Goal: Task Accomplishment & Management: Manage account settings

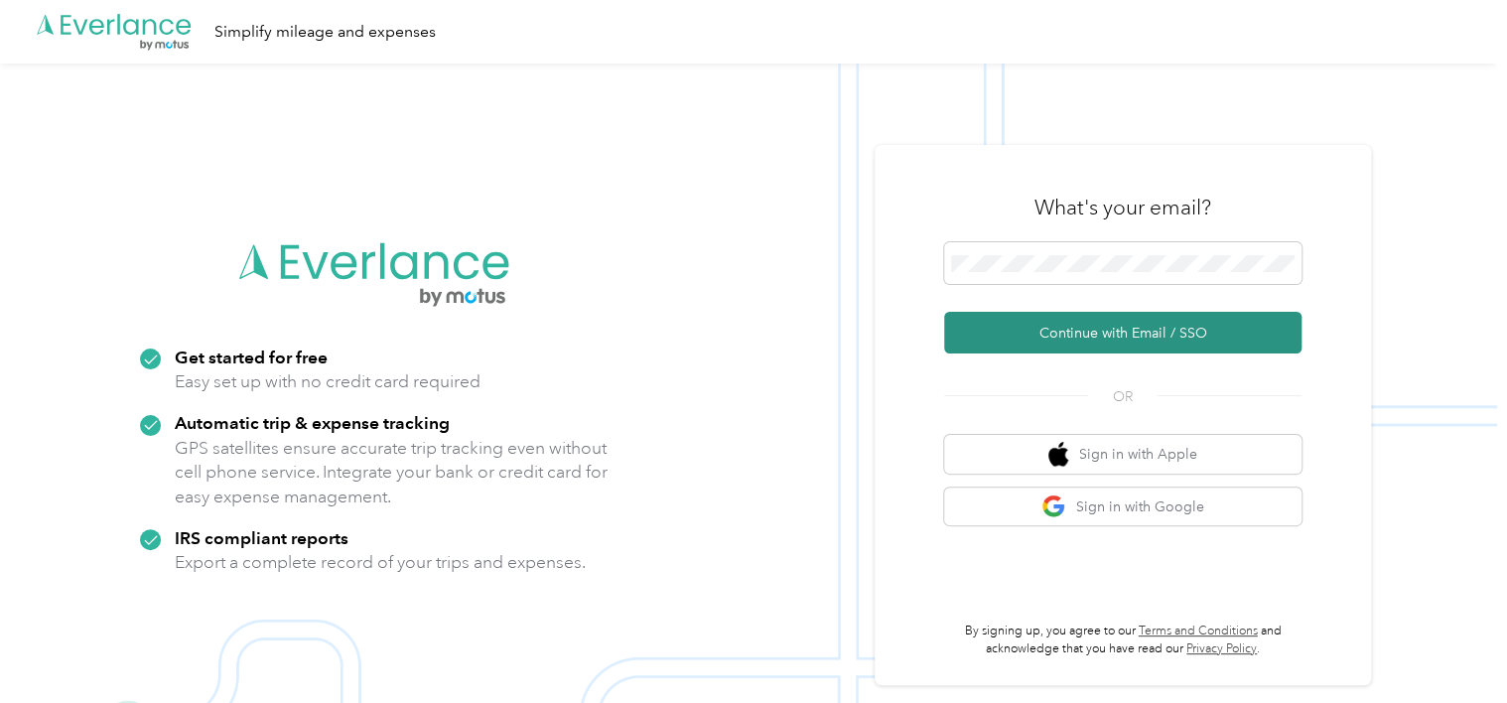
click at [1037, 338] on button "Continue with Email / SSO" at bounding box center [1122, 333] width 357 height 42
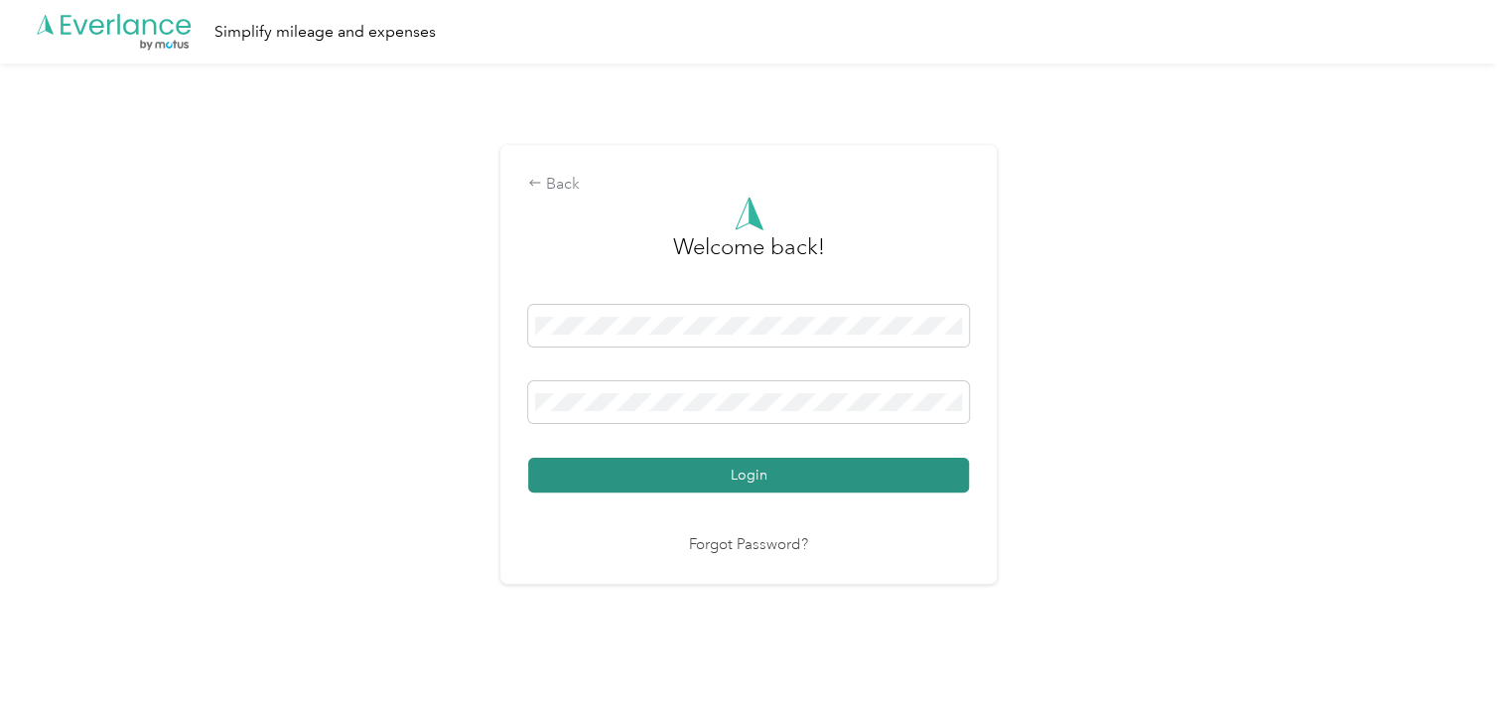
click at [761, 464] on button "Login" at bounding box center [748, 475] width 441 height 35
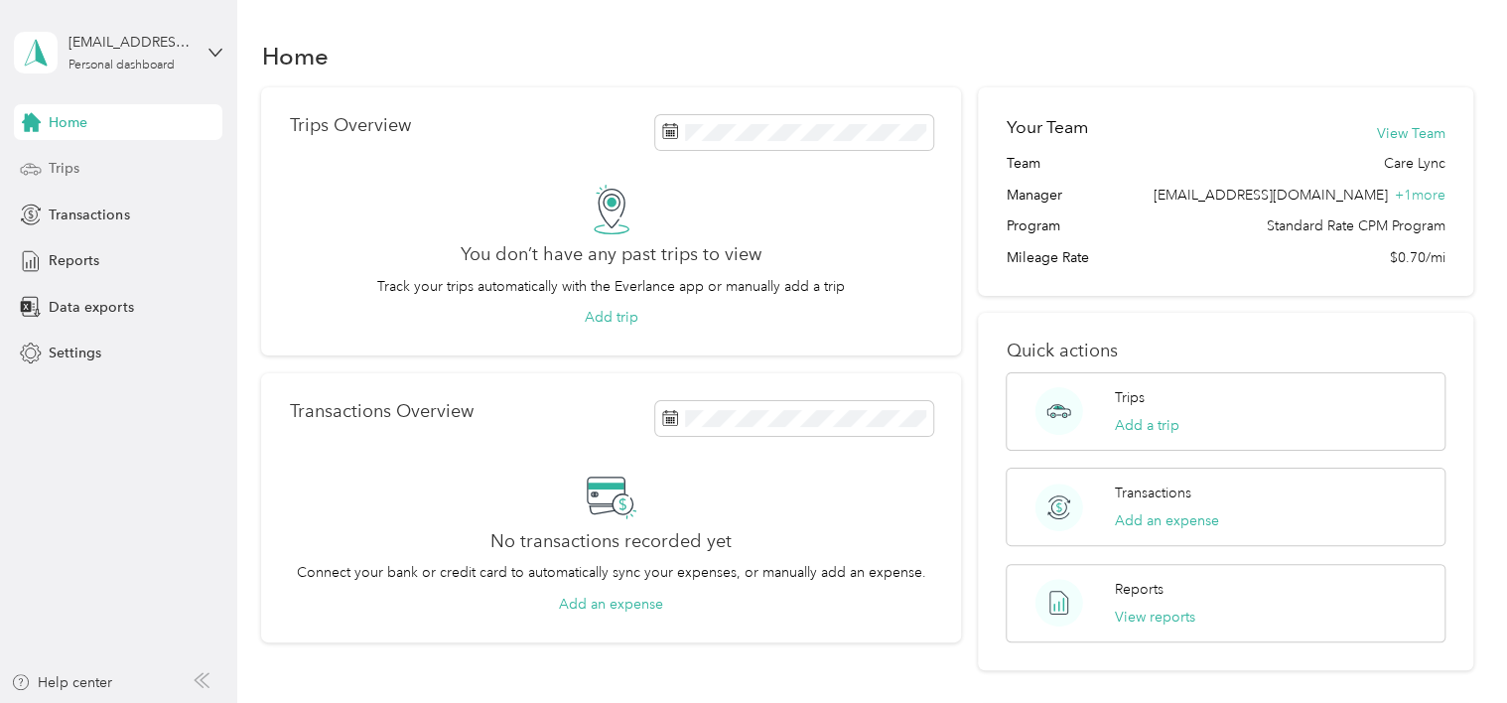
click at [85, 173] on div "Trips" at bounding box center [118, 169] width 209 height 36
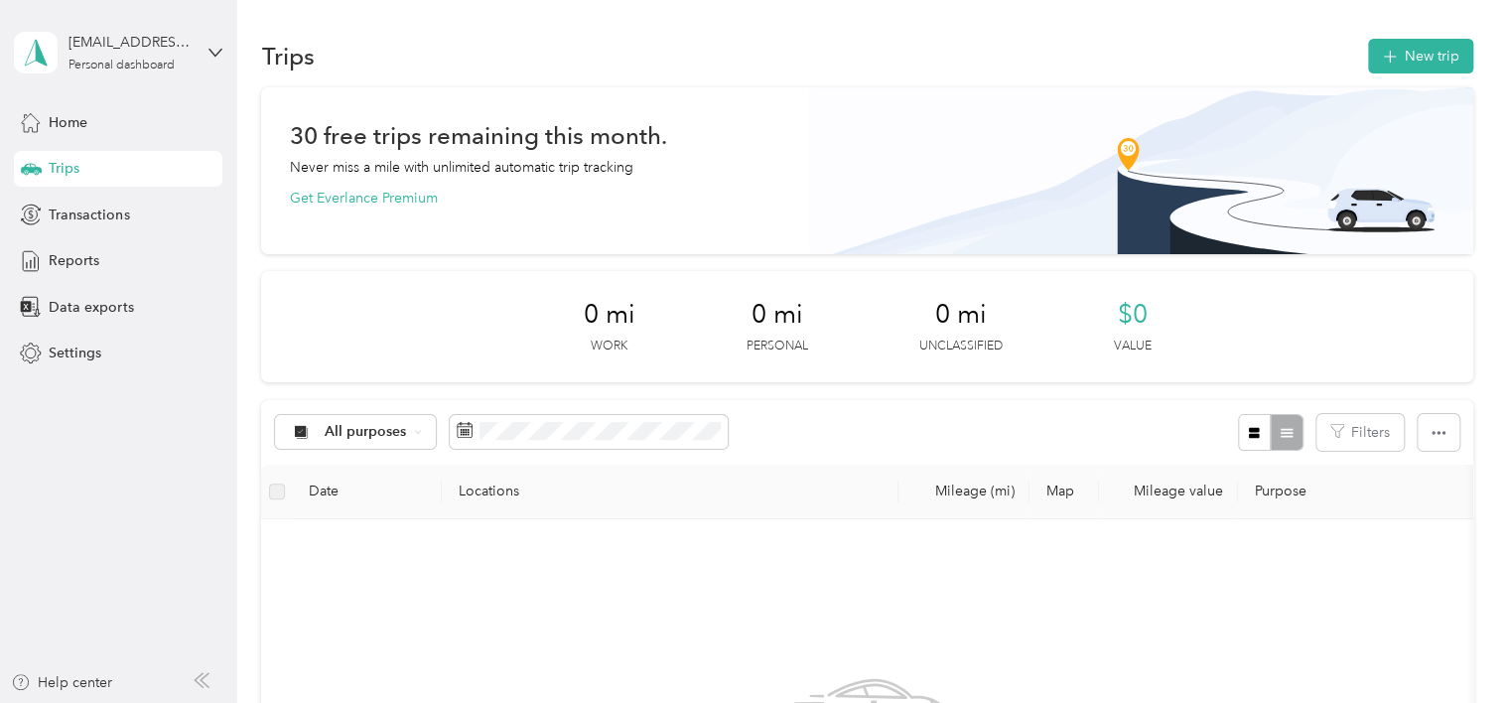
click at [95, 165] on div "Trips" at bounding box center [118, 169] width 209 height 36
click at [60, 178] on span "Trips" at bounding box center [64, 168] width 31 height 21
click at [64, 121] on span "Home" at bounding box center [68, 122] width 39 height 21
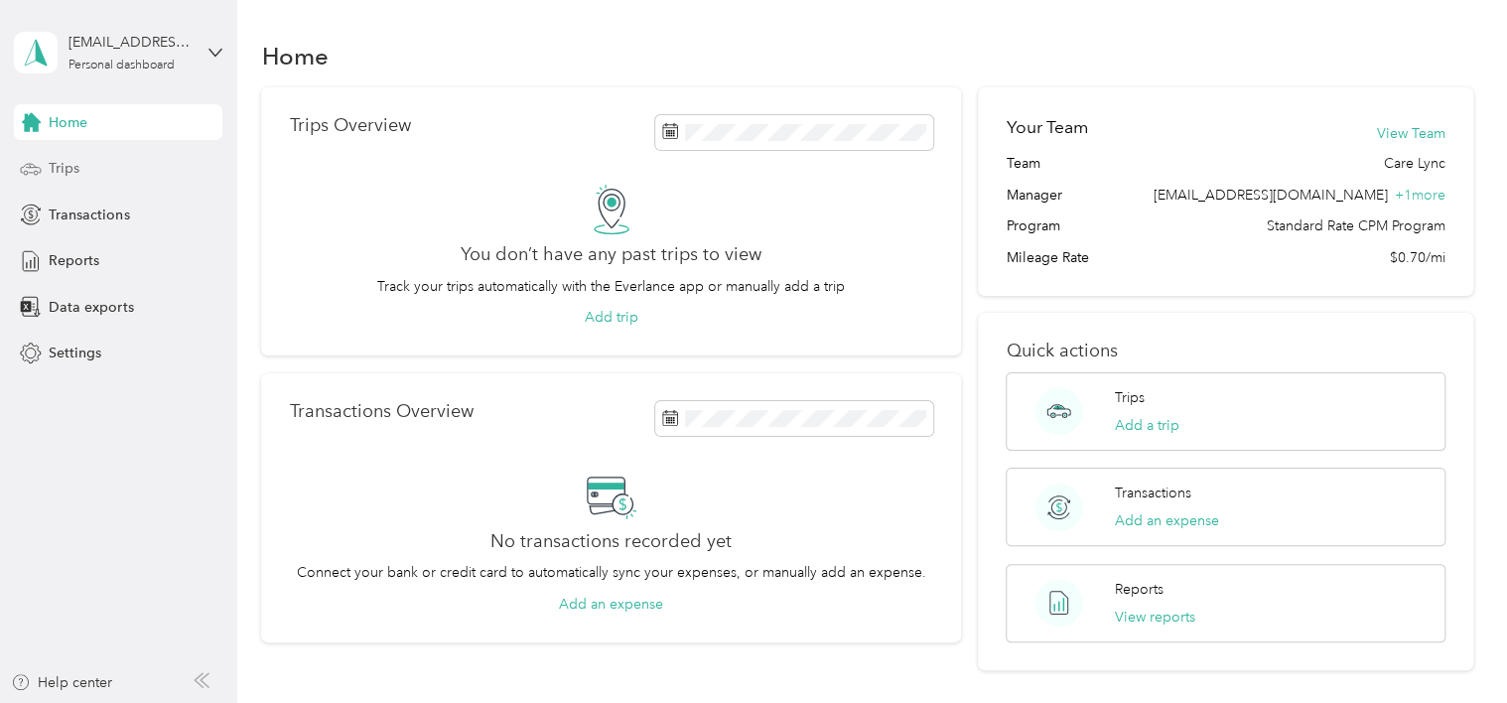
click at [61, 164] on span "Trips" at bounding box center [64, 168] width 31 height 21
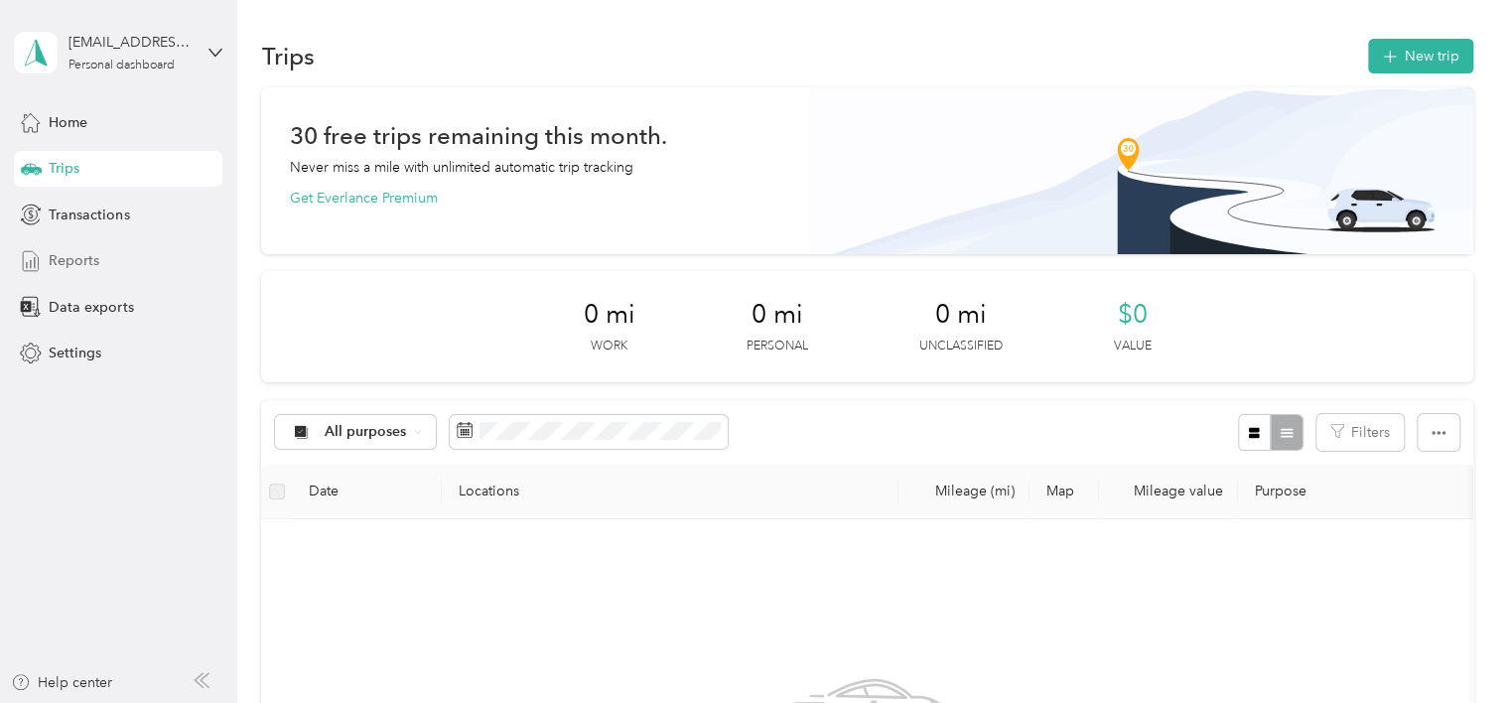
click at [68, 256] on span "Reports" at bounding box center [74, 260] width 51 height 21
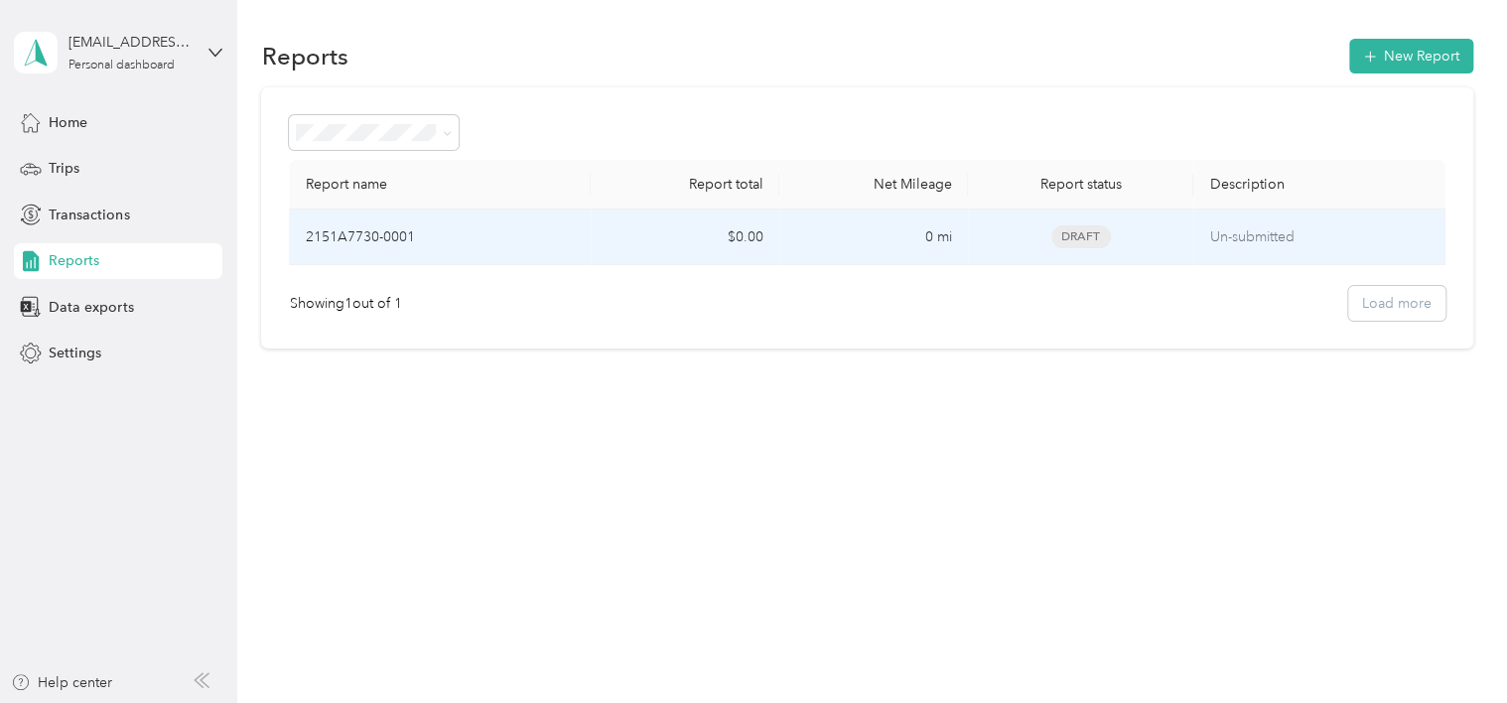
click at [342, 239] on p "2151A7730-0001" at bounding box center [359, 237] width 109 height 22
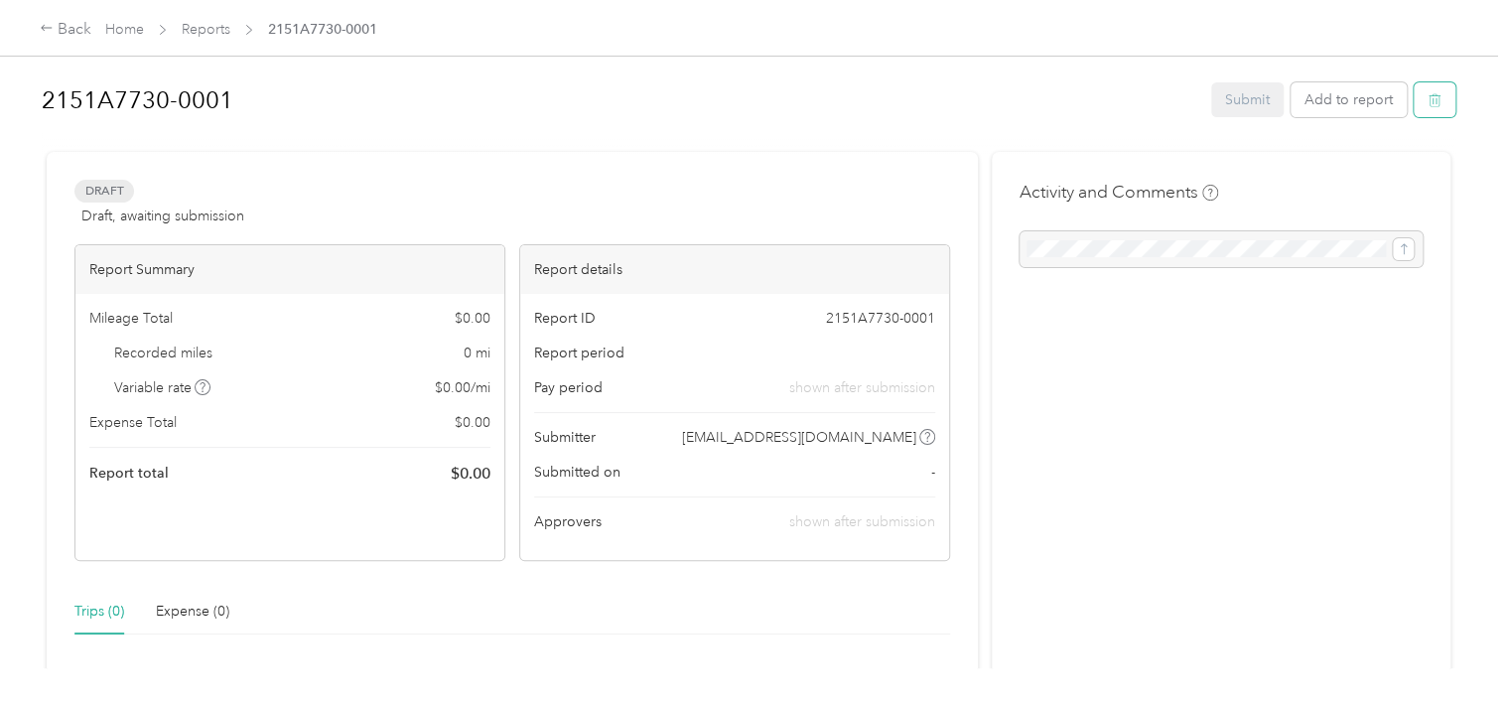
click at [1434, 98] on icon "button" at bounding box center [1435, 100] width 12 height 13
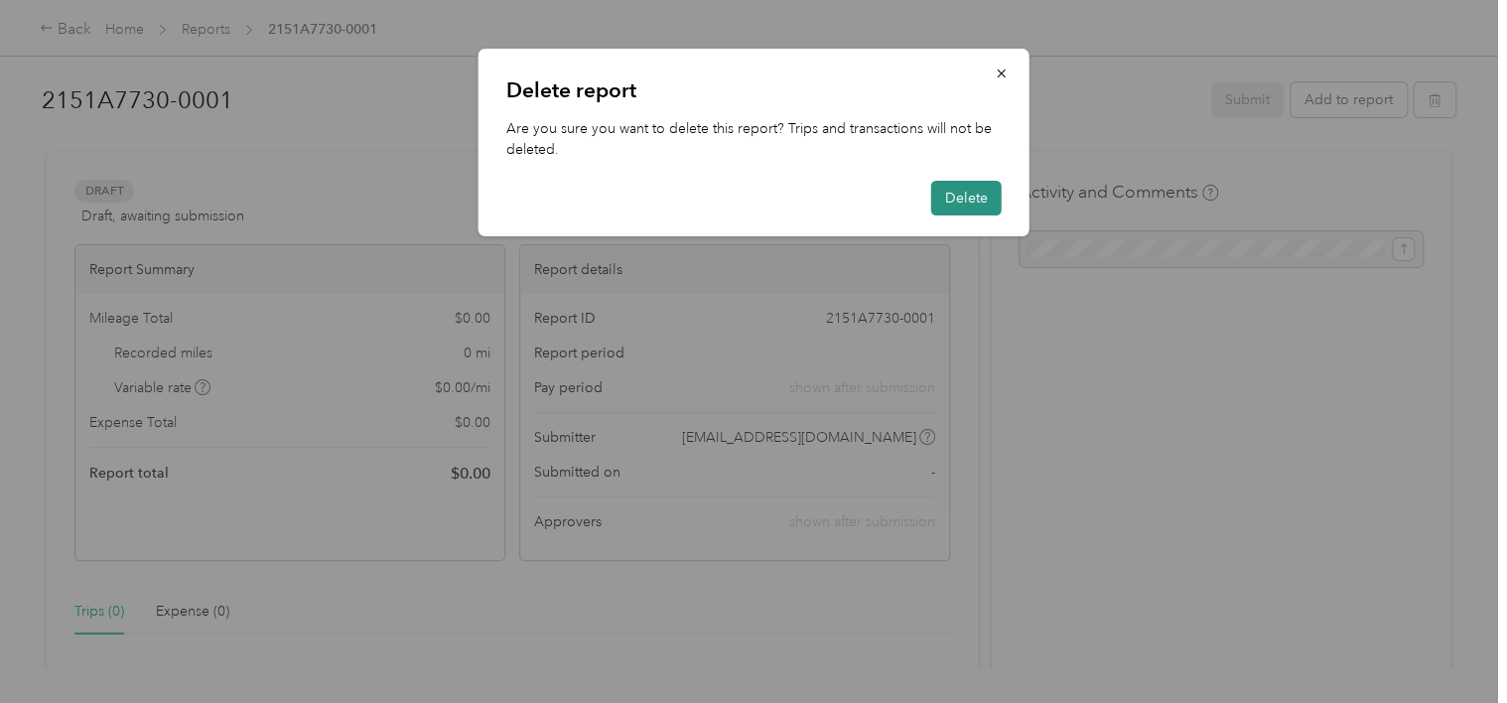
click at [958, 206] on button "Delete" at bounding box center [966, 198] width 71 height 35
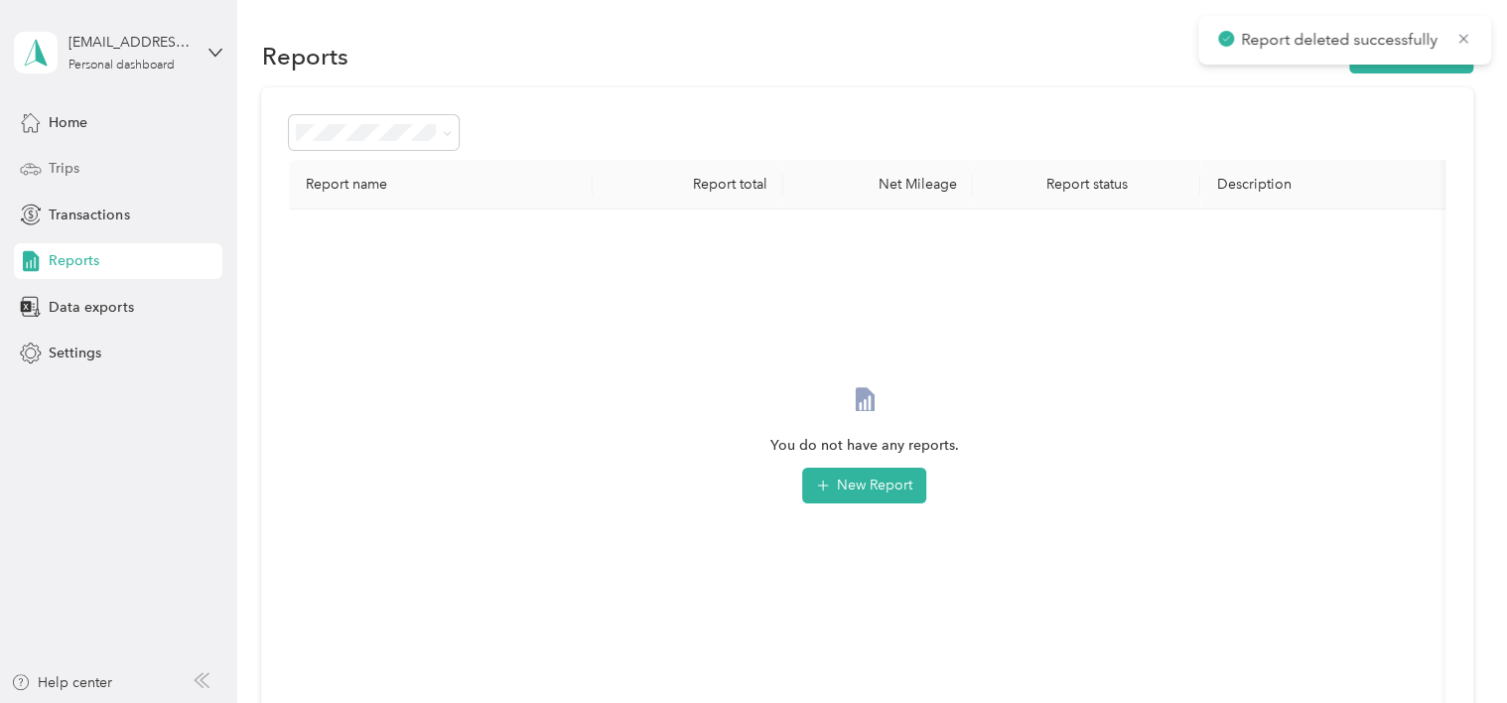
click at [49, 164] on span "Trips" at bounding box center [64, 168] width 31 height 21
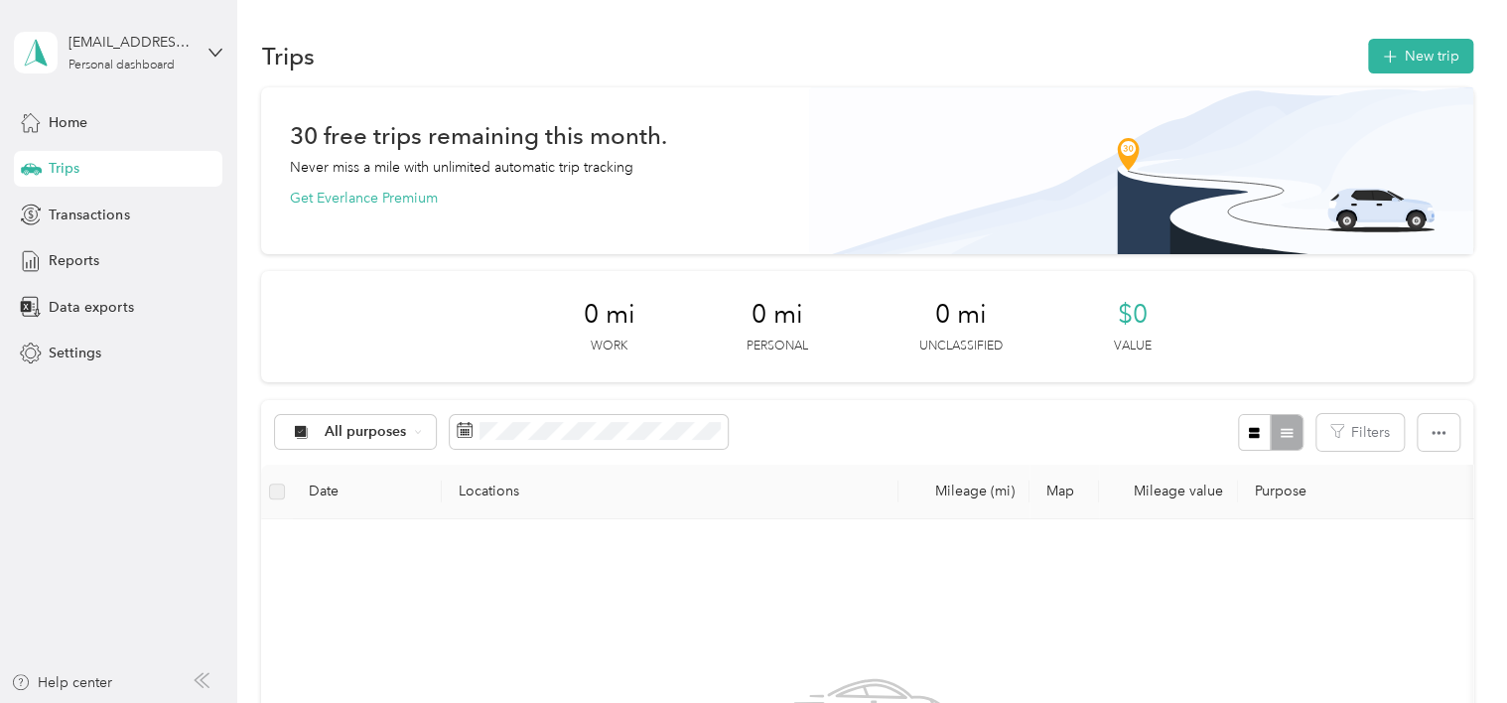
click at [922, 413] on div "All purposes Filters" at bounding box center [866, 432] width 1211 height 65
click at [397, 426] on span "All purposes" at bounding box center [366, 432] width 82 height 14
click at [326, 551] on ol "All purposes Unclassified Care Lync Personal" at bounding box center [355, 514] width 159 height 139
click at [386, 425] on span "All purposes" at bounding box center [366, 432] width 82 height 14
click at [326, 541] on span "Care Lync" at bounding box center [373, 536] width 96 height 21
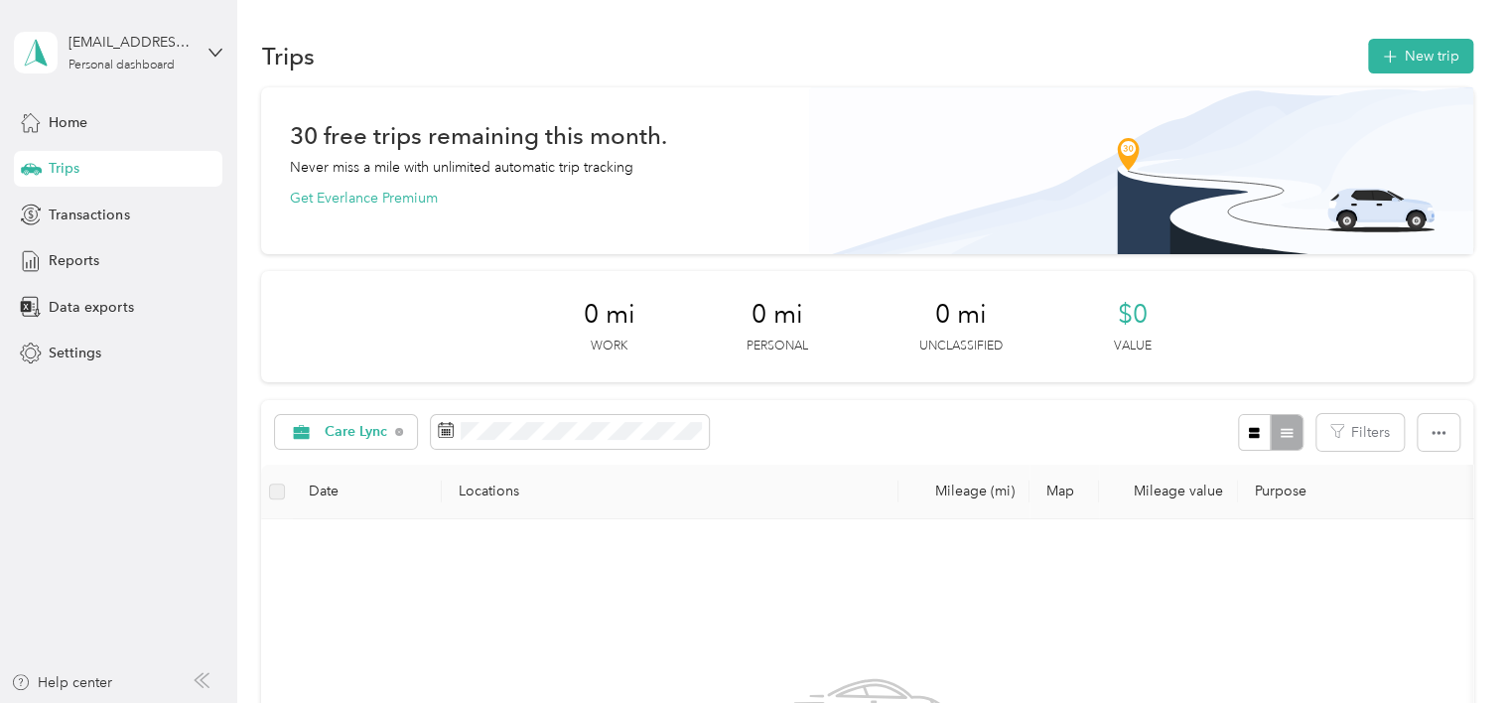
click at [42, 167] on icon at bounding box center [31, 169] width 22 height 22
click at [1422, 48] on button "New trip" at bounding box center [1420, 56] width 105 height 35
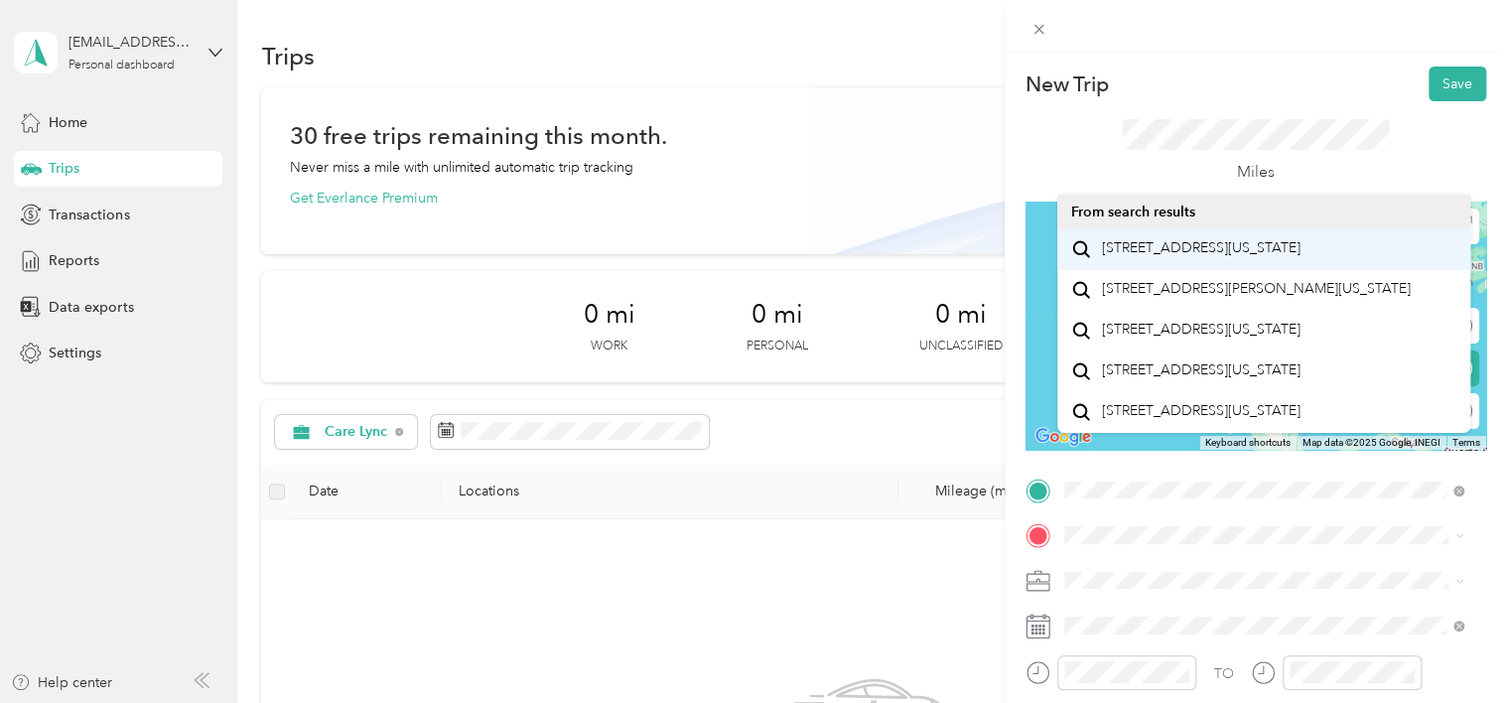
click at [1236, 257] on span "[STREET_ADDRESS][US_STATE]" at bounding box center [1200, 248] width 199 height 18
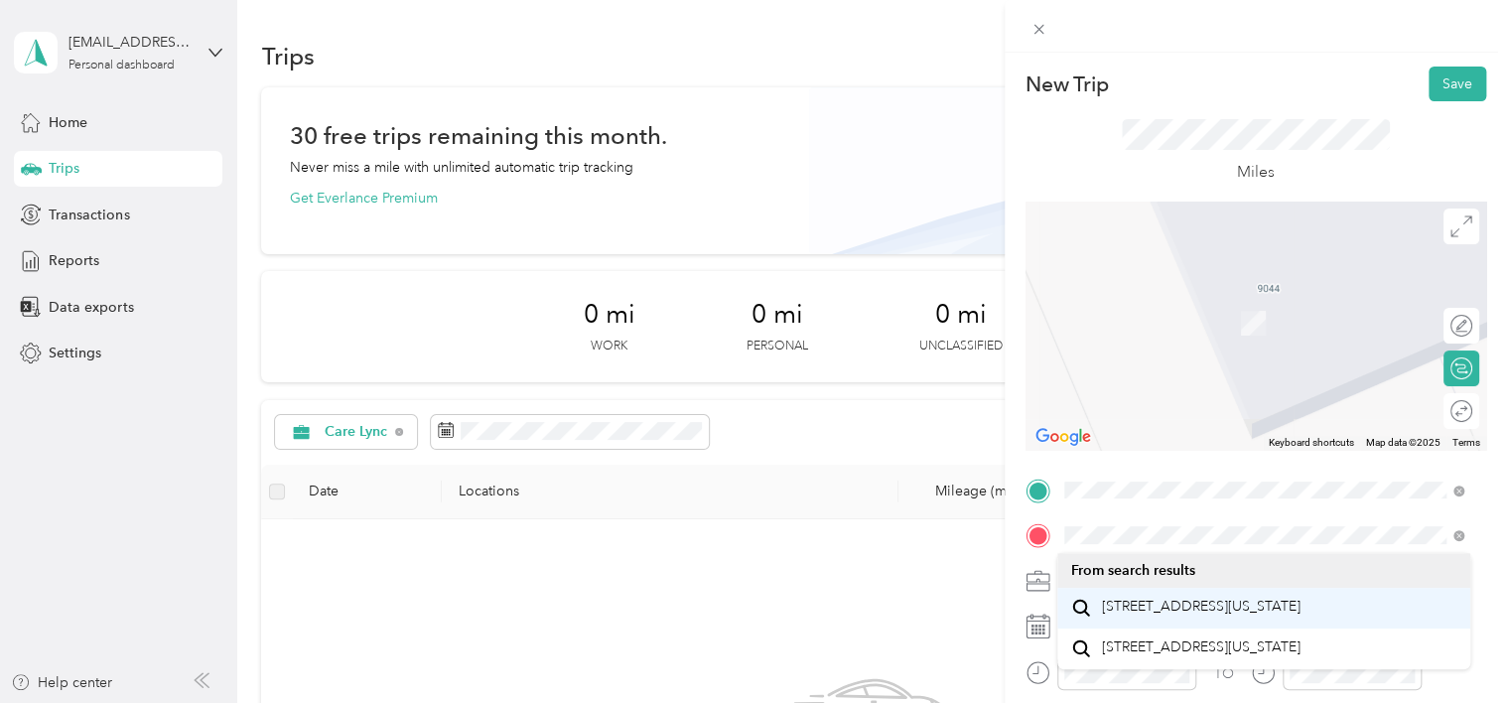
click at [1222, 616] on span "[STREET_ADDRESS][US_STATE]" at bounding box center [1200, 607] width 199 height 18
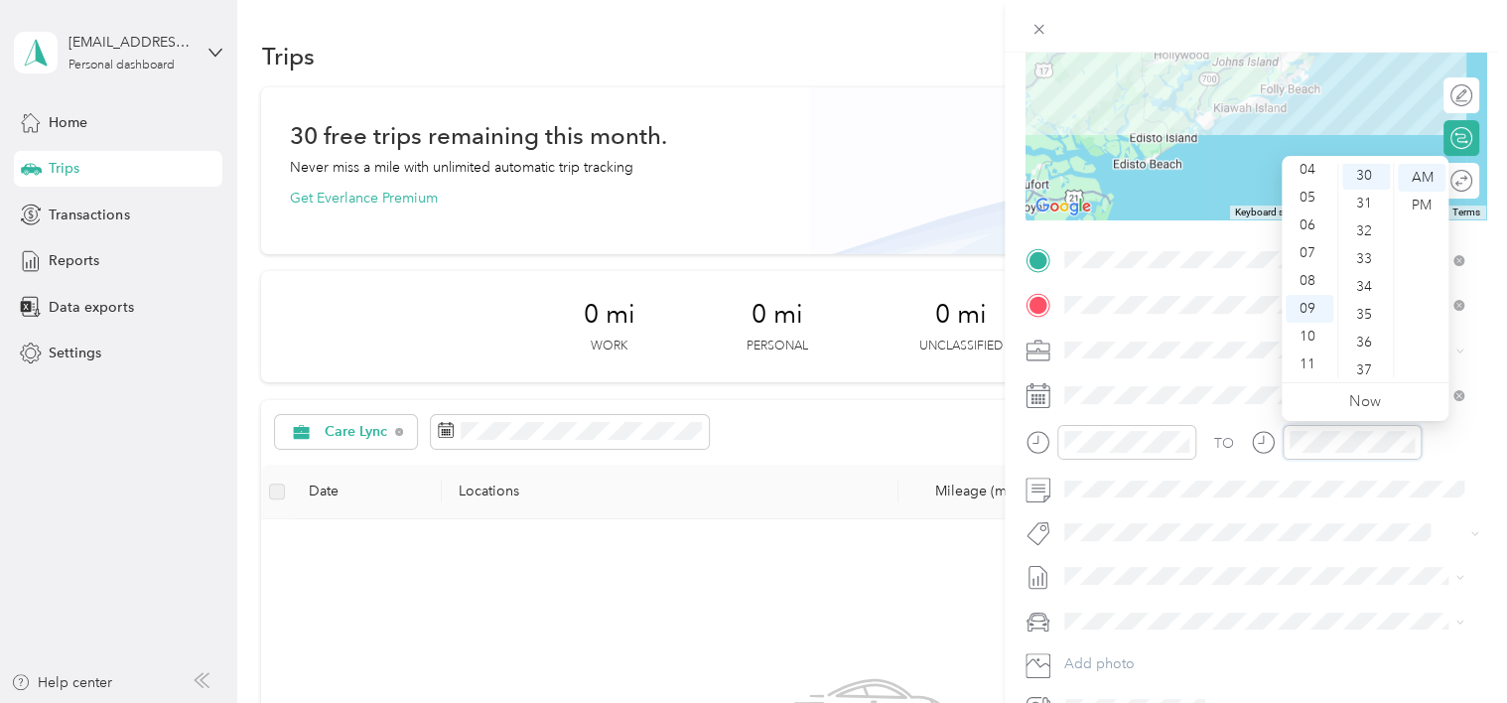
scroll to position [834, 0]
click at [1279, 519] on span at bounding box center [1272, 532] width 429 height 28
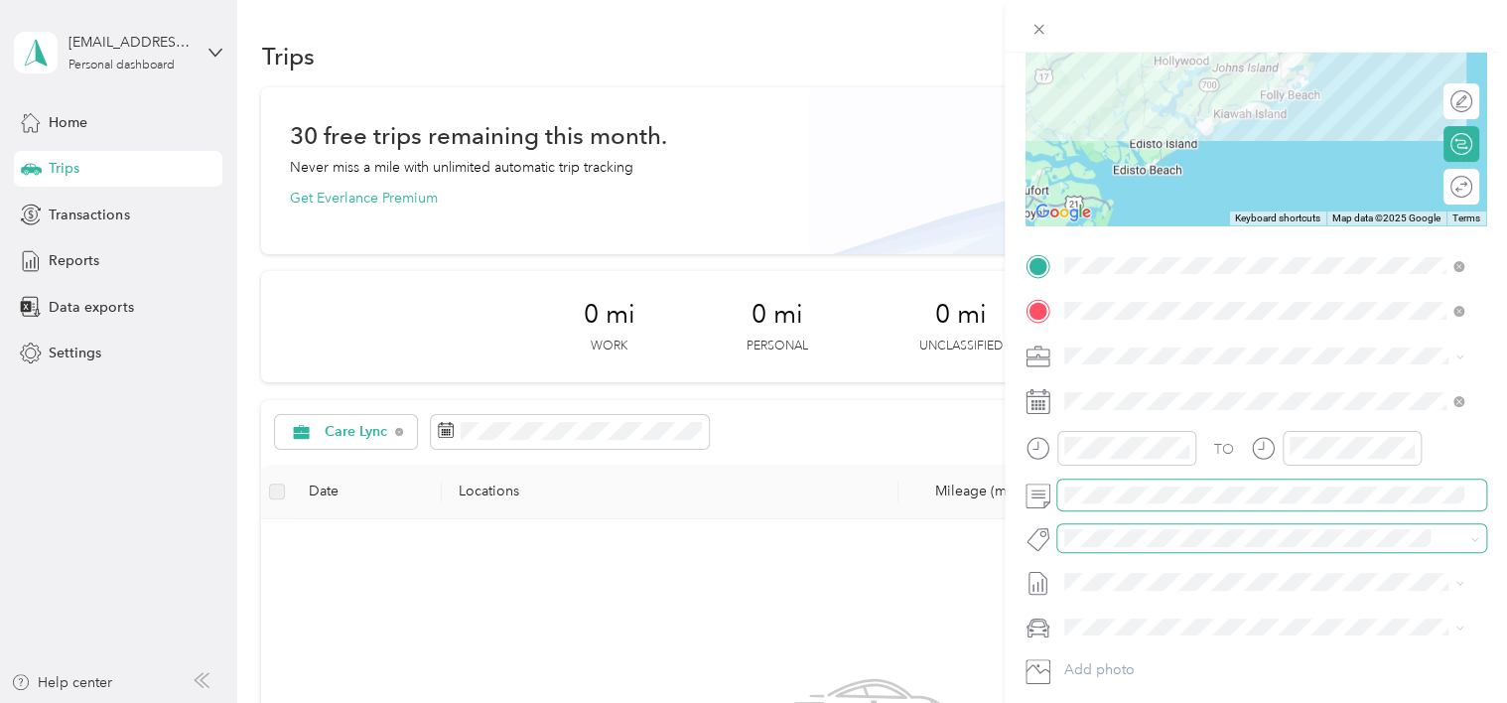
scroll to position [220, 0]
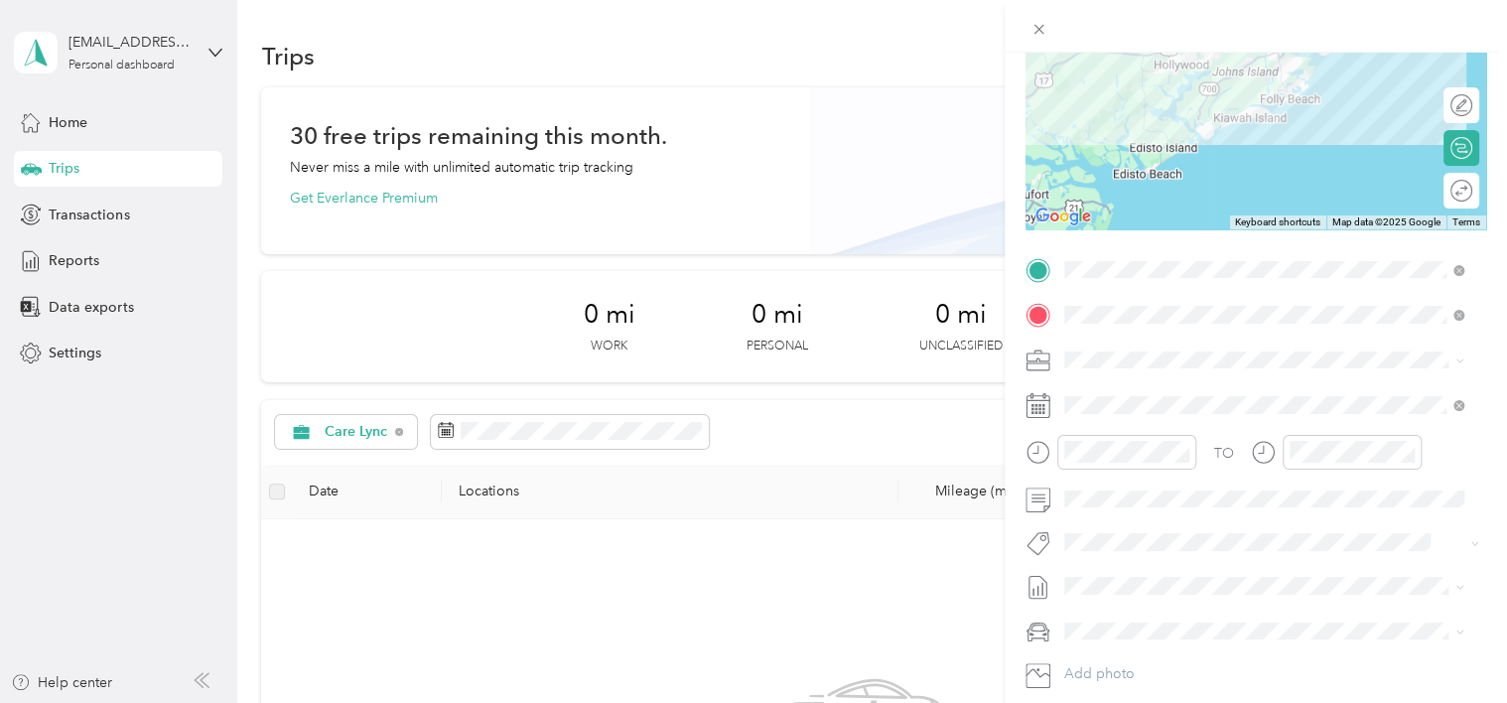
click at [1457, 194] on icon at bounding box center [1460, 194] width 6 height 0
click at [1451, 183] on icon at bounding box center [1462, 191] width 22 height 22
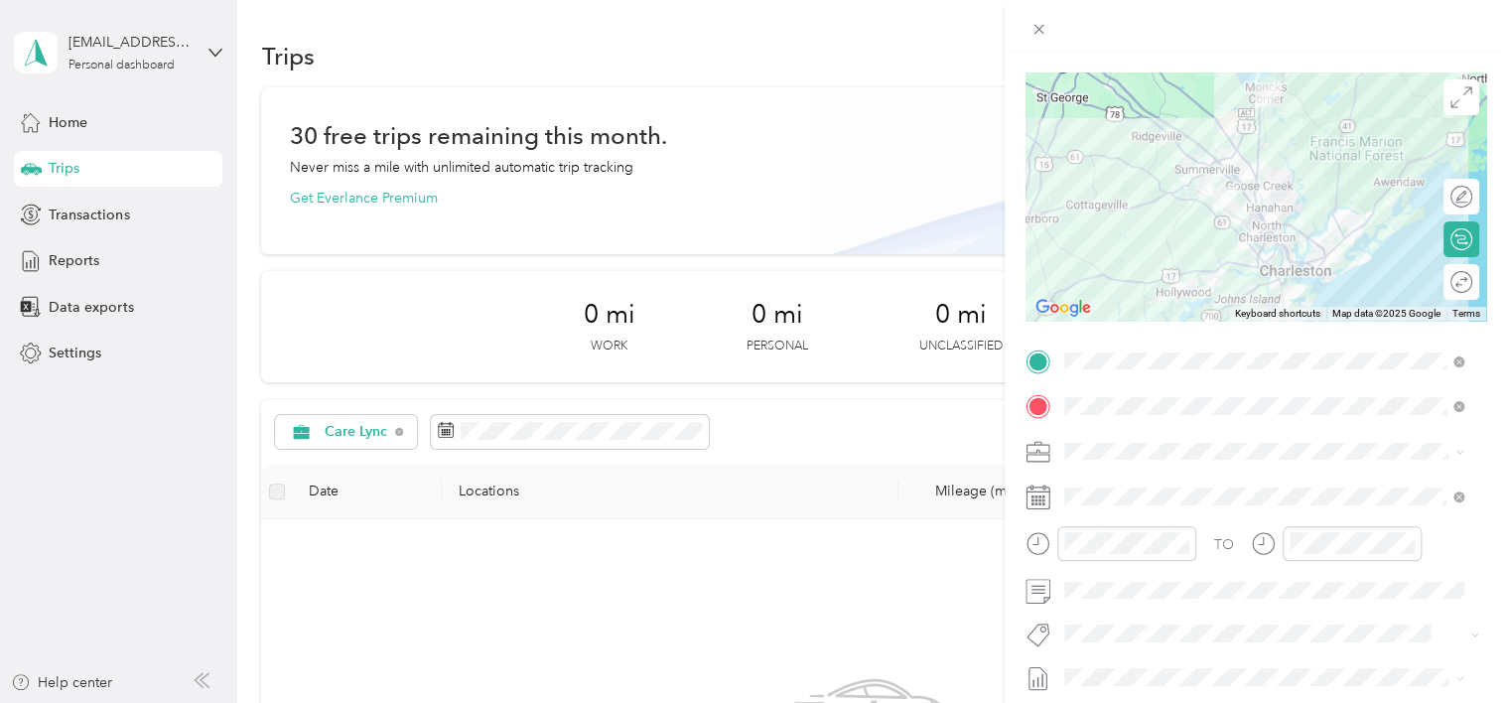
scroll to position [105, 0]
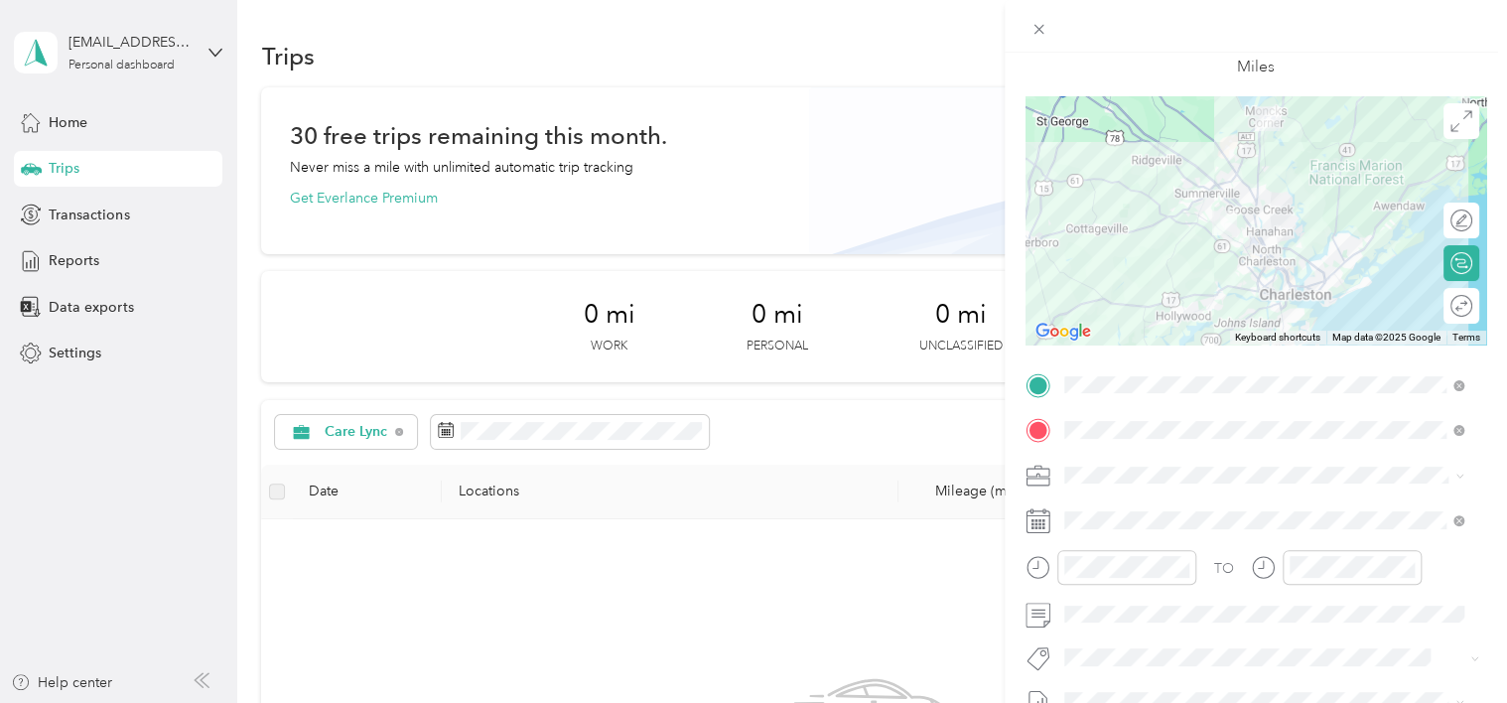
click at [1457, 309] on icon at bounding box center [1460, 309] width 6 height 0
click at [1451, 300] on icon at bounding box center [1462, 306] width 22 height 22
click at [1451, 316] on icon at bounding box center [1462, 306] width 22 height 22
click at [1455, 318] on div "Round trip" at bounding box center [1385, 306] width 189 height 36
click at [1442, 303] on div at bounding box center [1452, 306] width 42 height 21
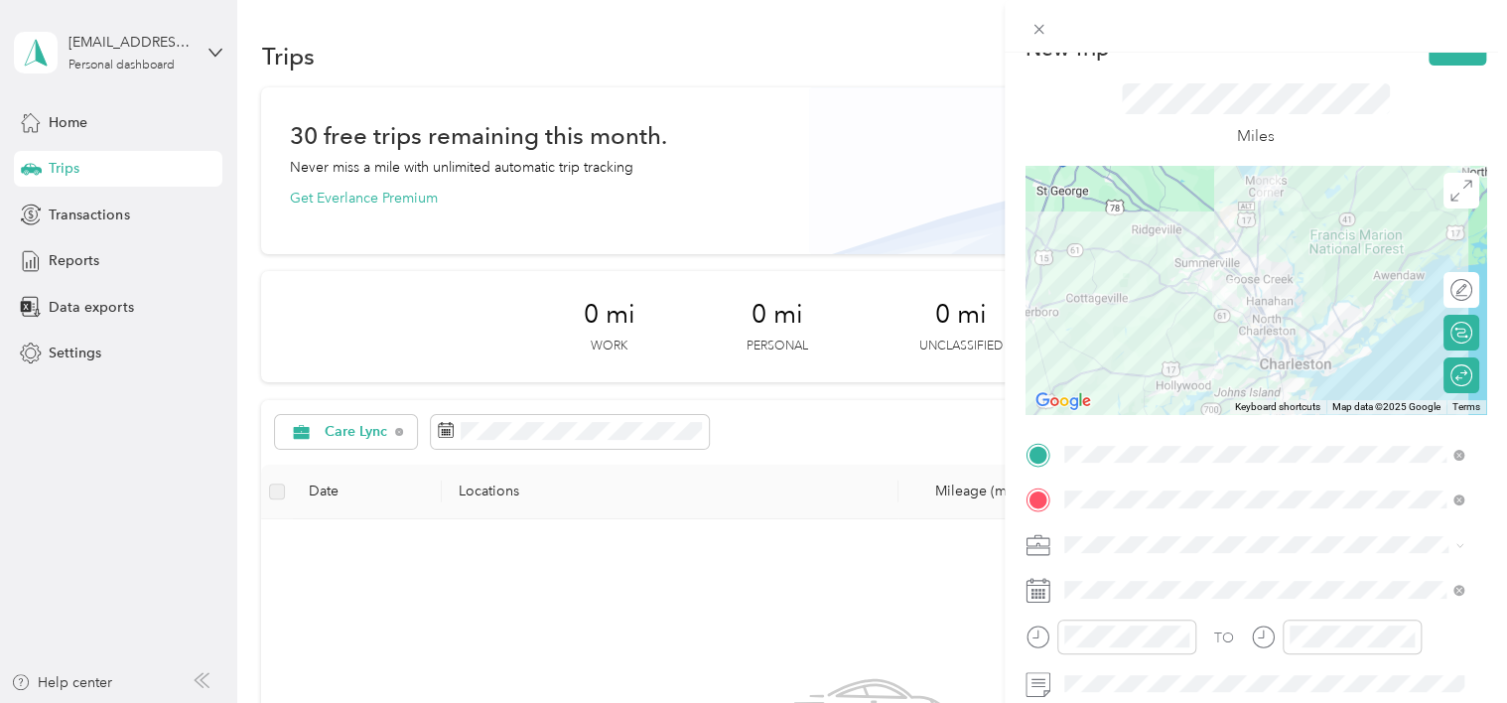
scroll to position [0, 0]
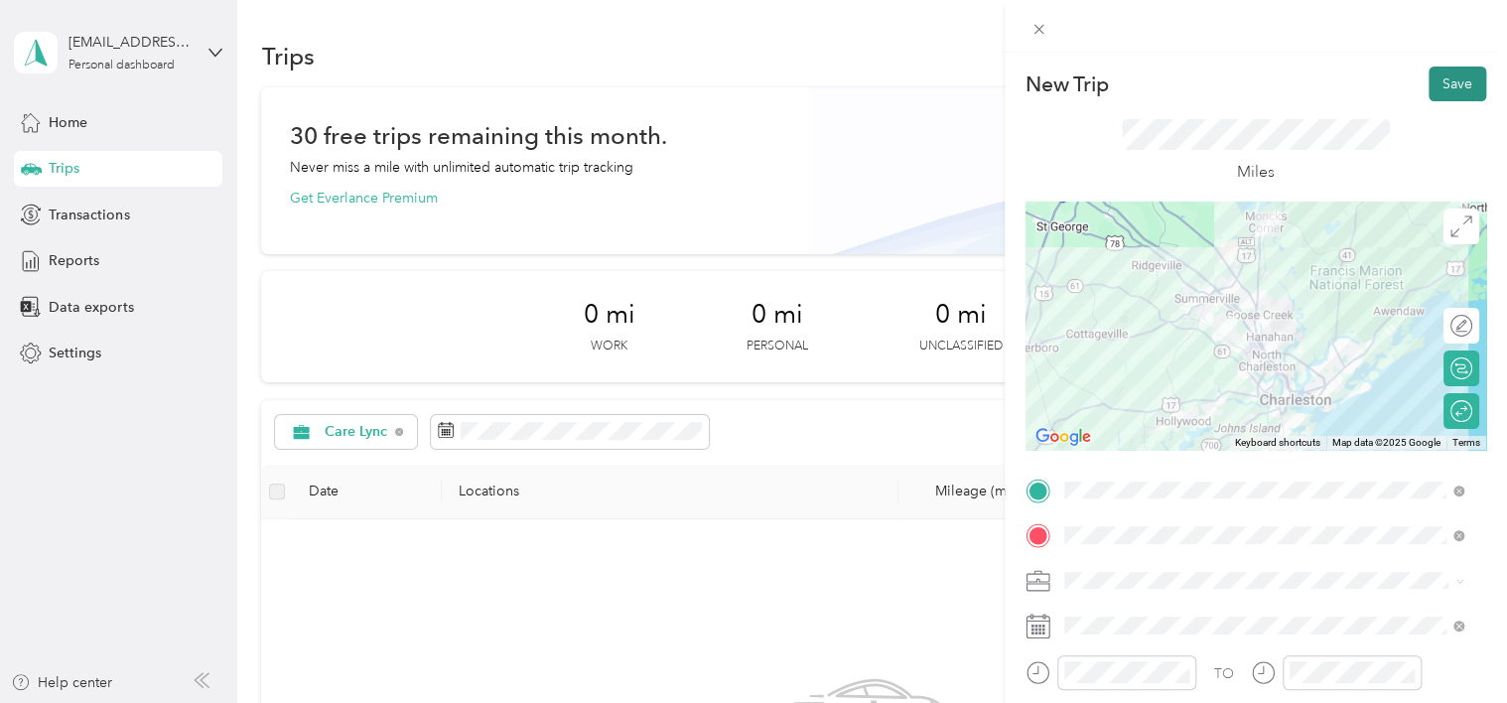
click at [1458, 74] on button "Save" at bounding box center [1458, 84] width 58 height 35
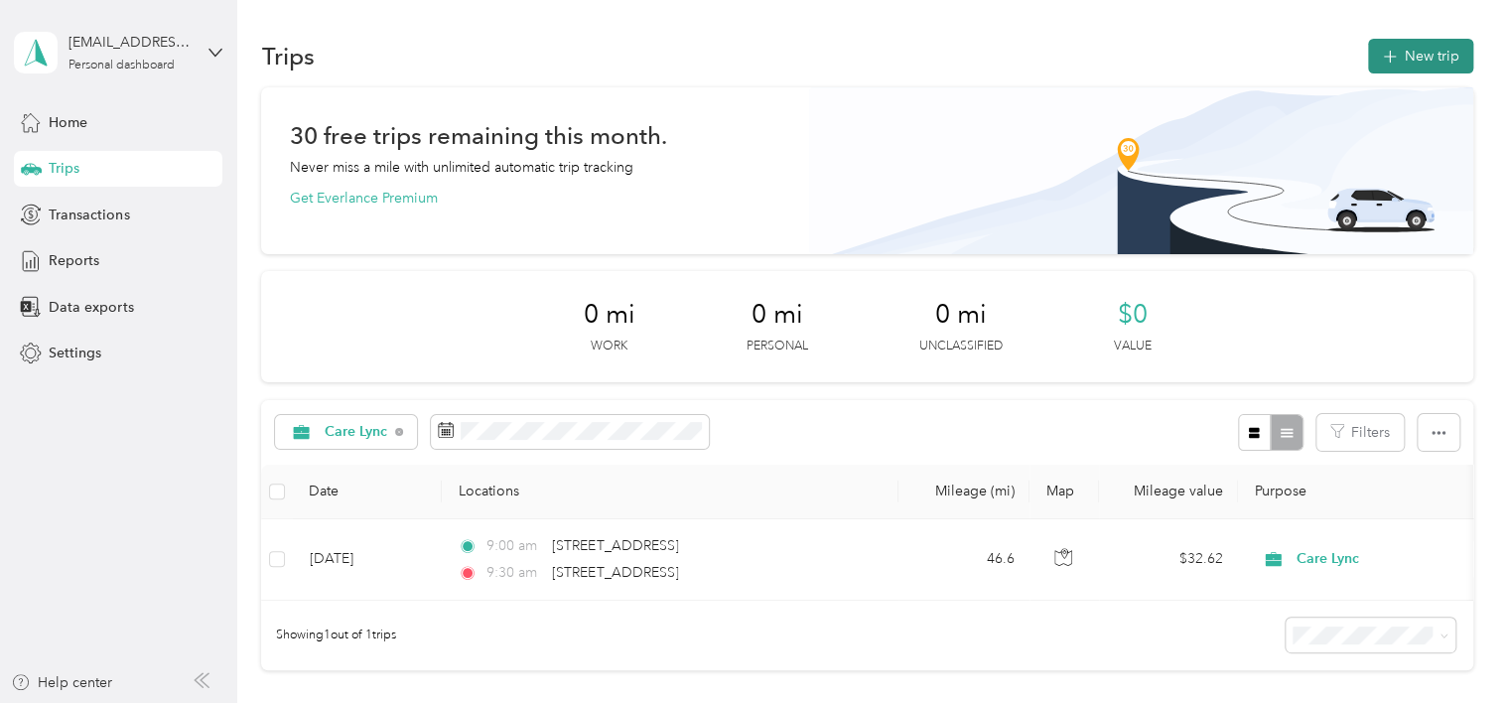
click at [1409, 59] on button "New trip" at bounding box center [1420, 56] width 105 height 35
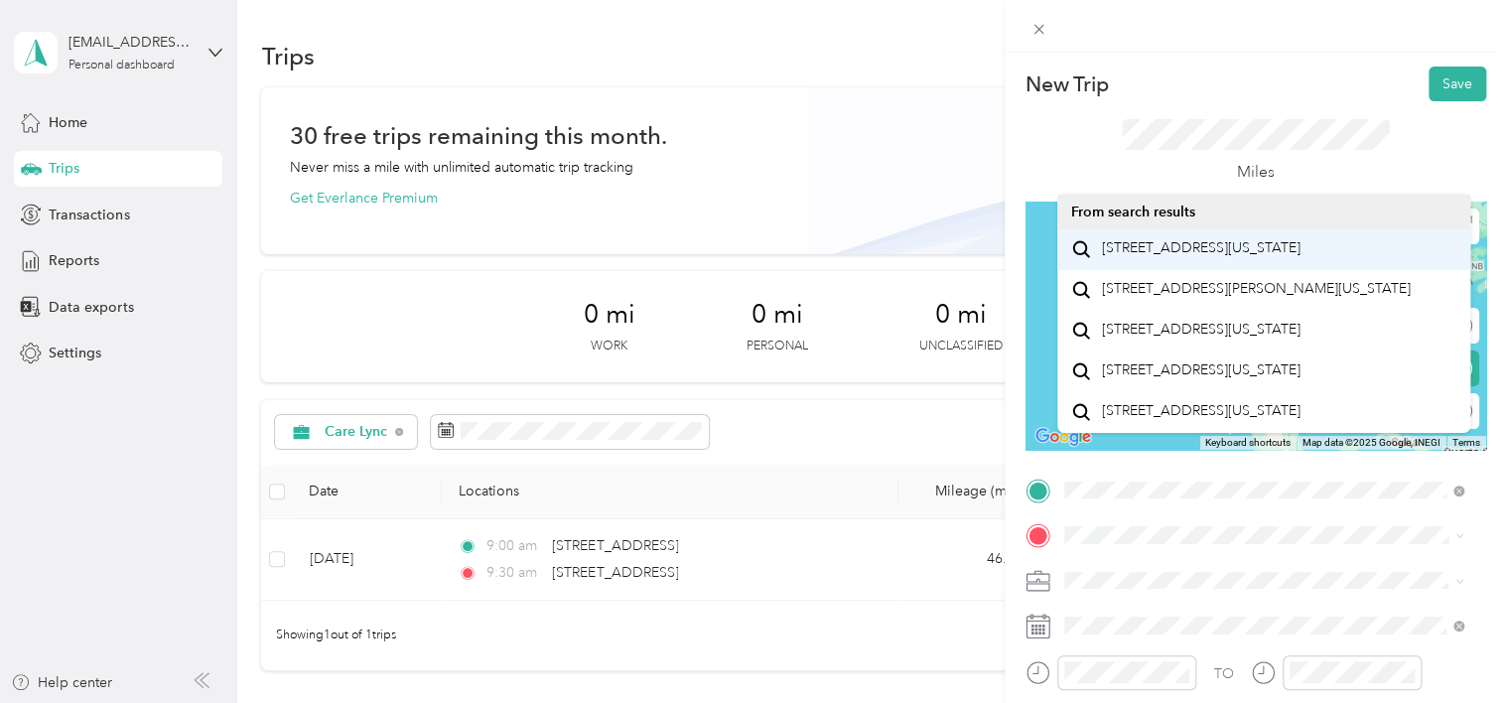
click at [1230, 252] on span "[STREET_ADDRESS][US_STATE]" at bounding box center [1200, 248] width 199 height 18
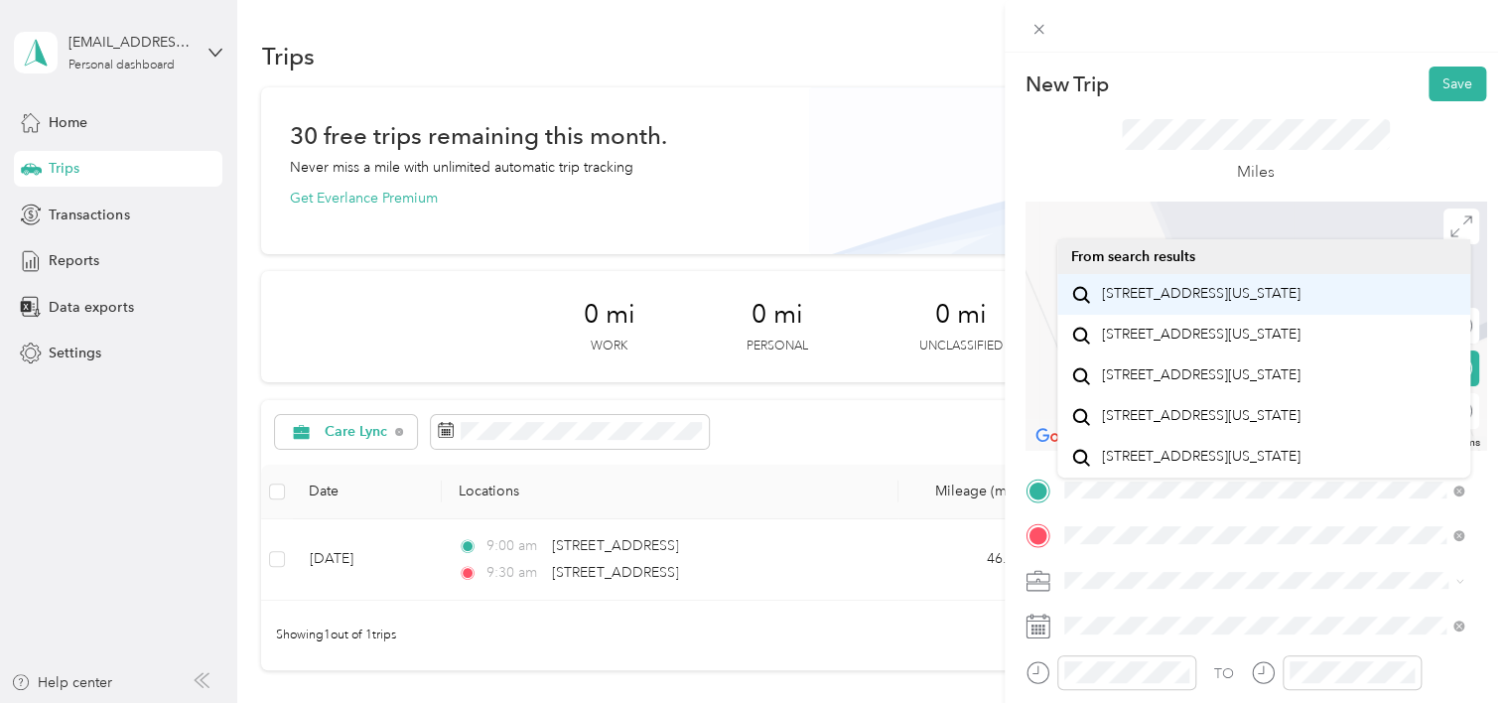
click at [1212, 298] on span "[STREET_ADDRESS][US_STATE]" at bounding box center [1200, 294] width 199 height 18
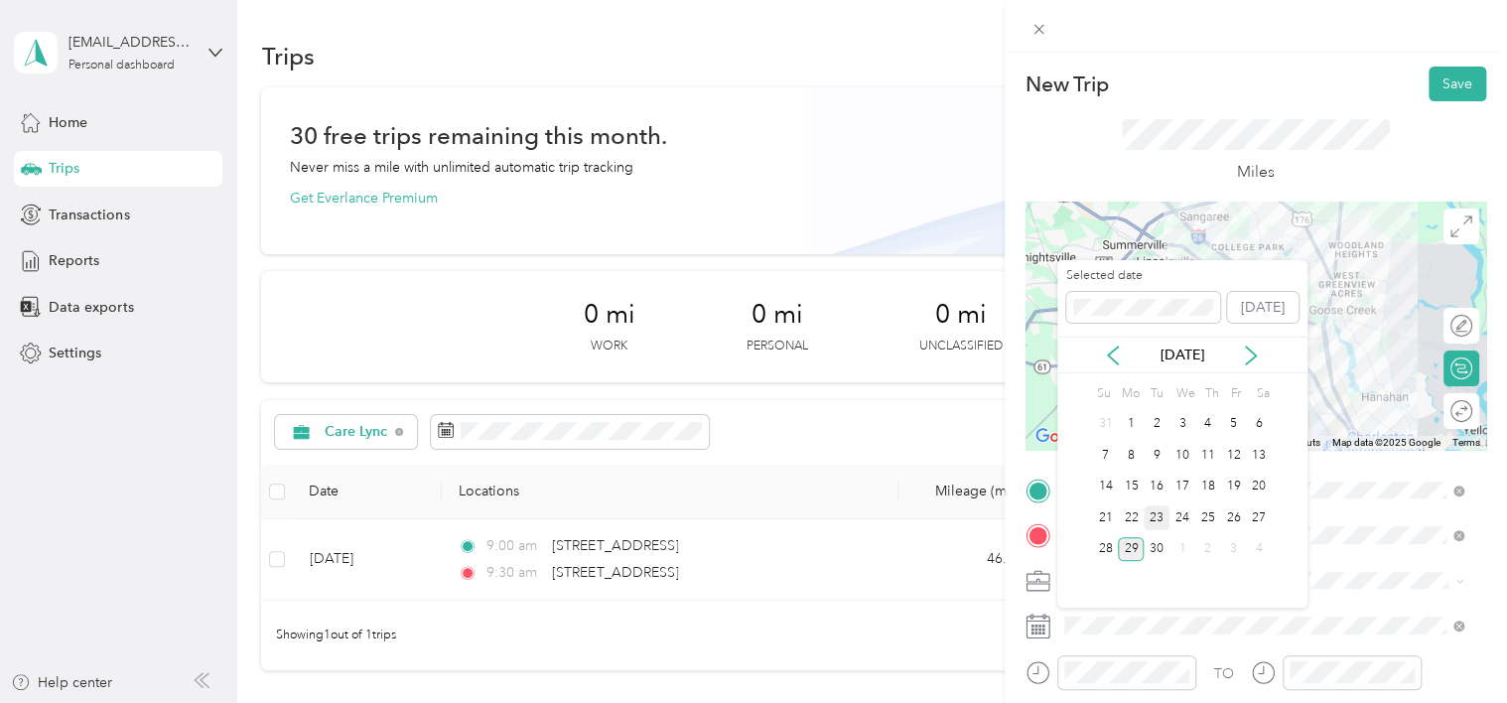
click at [1151, 512] on div "23" at bounding box center [1157, 517] width 26 height 25
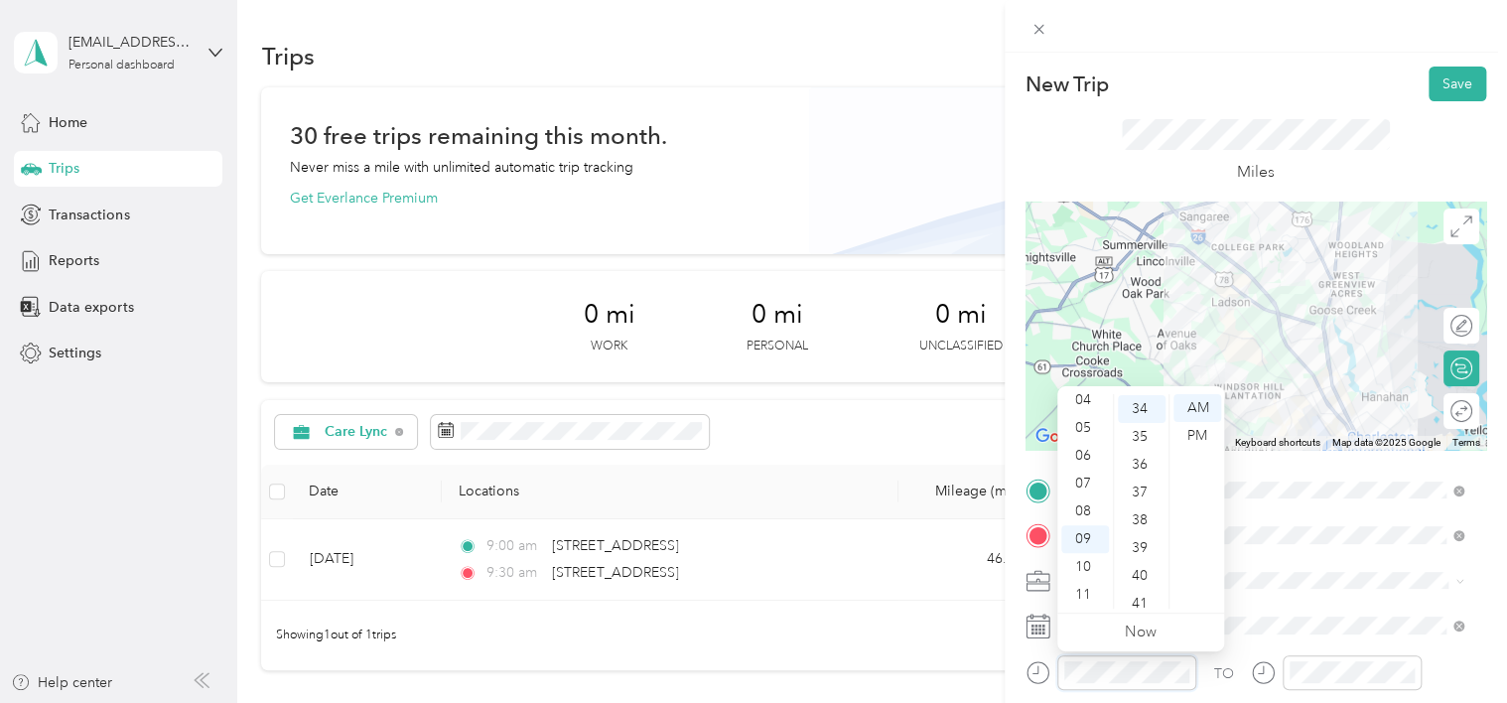
scroll to position [945, 0]
click at [1089, 573] on div "10" at bounding box center [1086, 567] width 48 height 28
click at [1079, 568] on div "10" at bounding box center [1086, 567] width 48 height 28
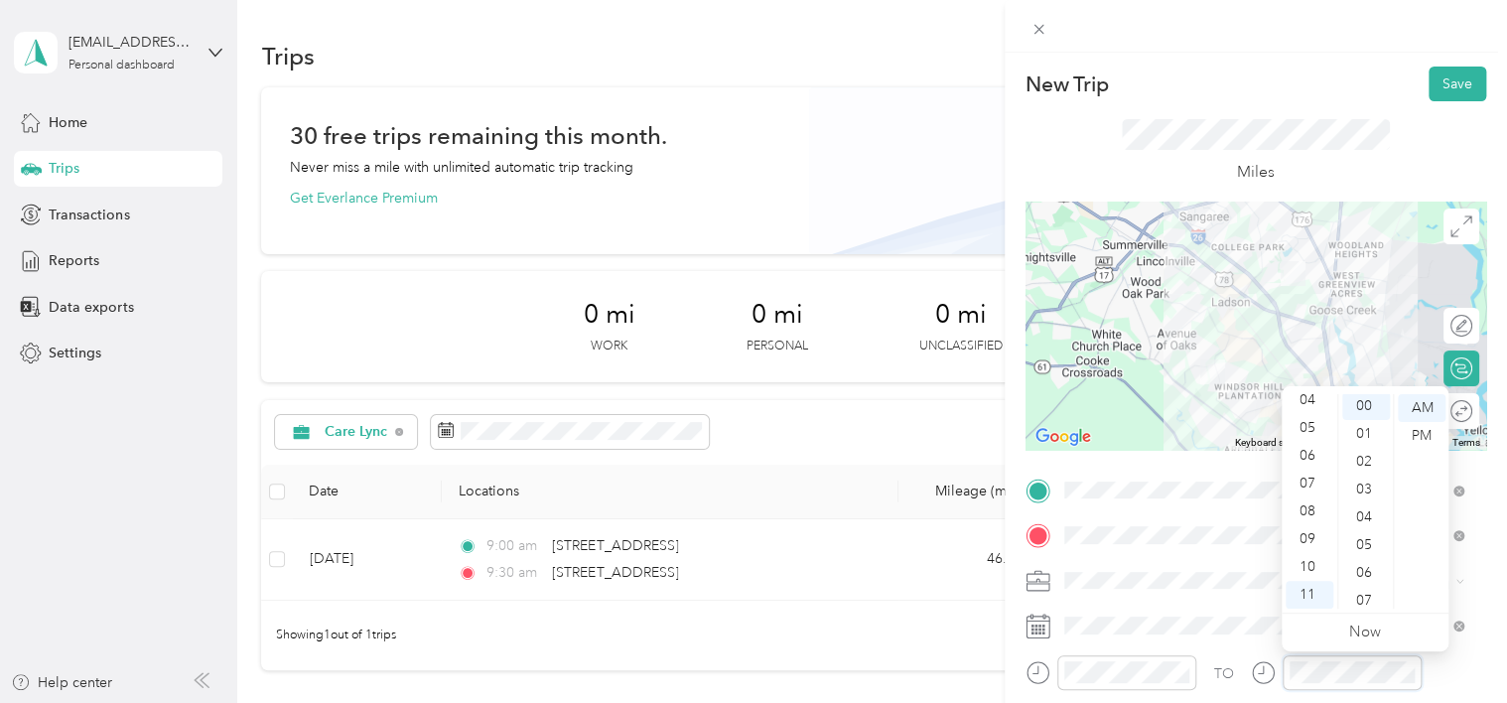
scroll to position [0, 0]
click at [1107, 441] on div at bounding box center [1256, 326] width 461 height 248
click at [1451, 425] on div "Round trip" at bounding box center [1462, 411] width 36 height 36
click at [1434, 412] on div at bounding box center [1442, 411] width 18 height 18
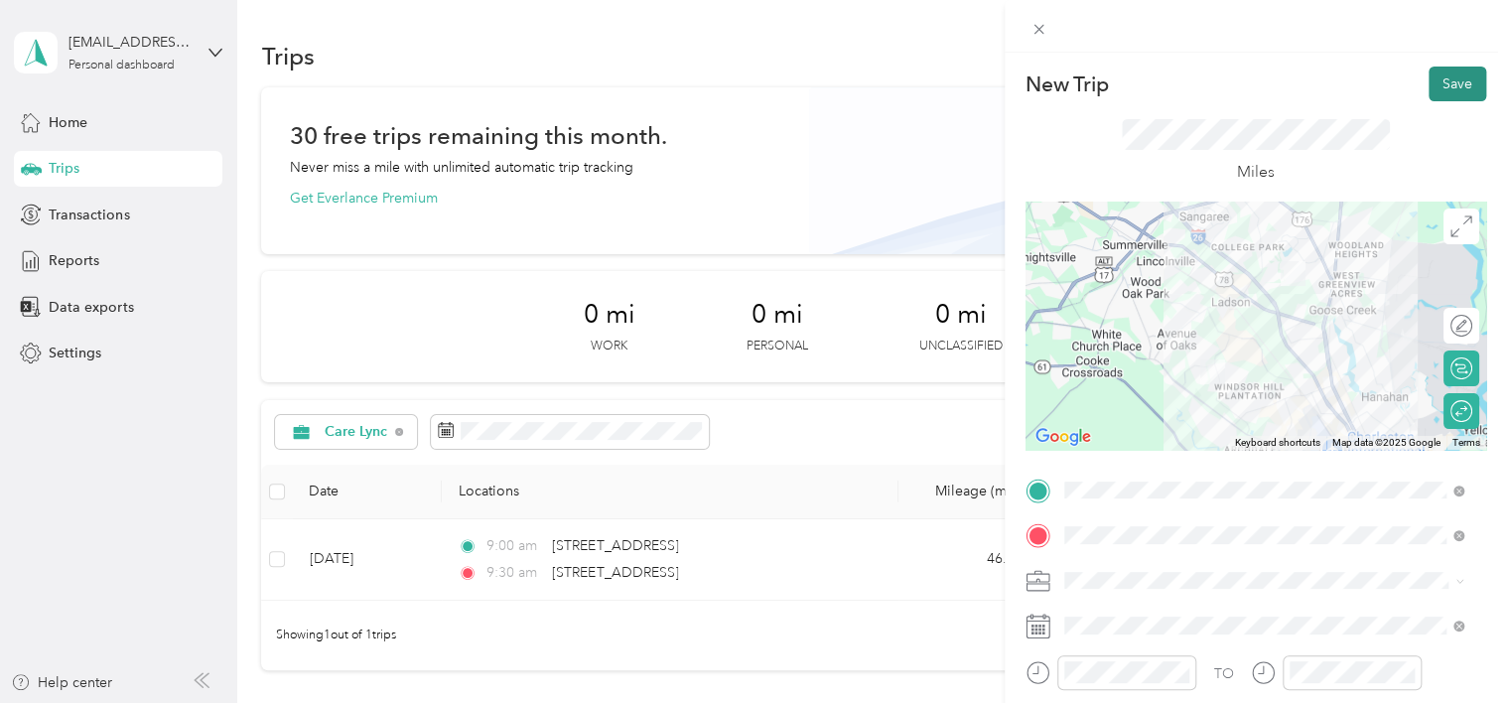
click at [1442, 85] on button "Save" at bounding box center [1458, 84] width 58 height 35
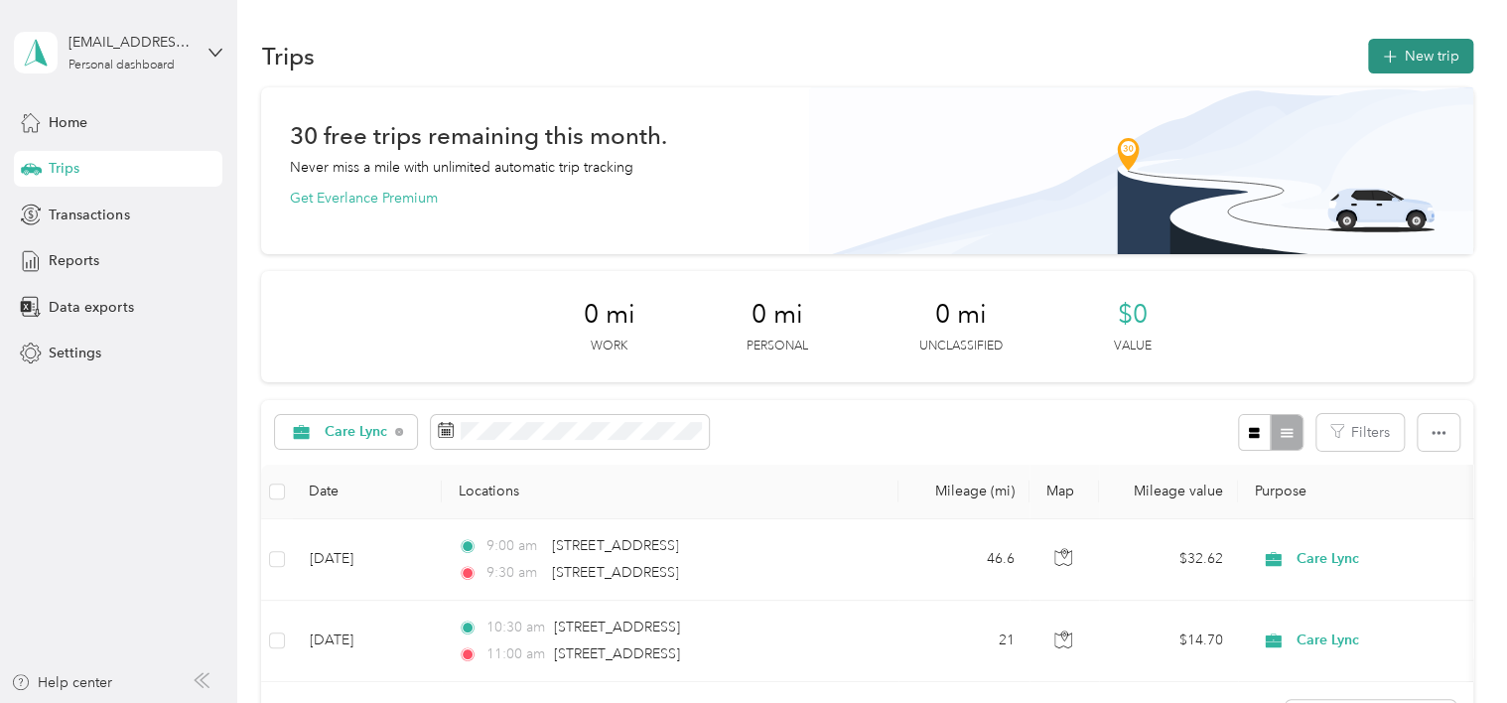
click at [1399, 59] on button "New trip" at bounding box center [1420, 56] width 105 height 35
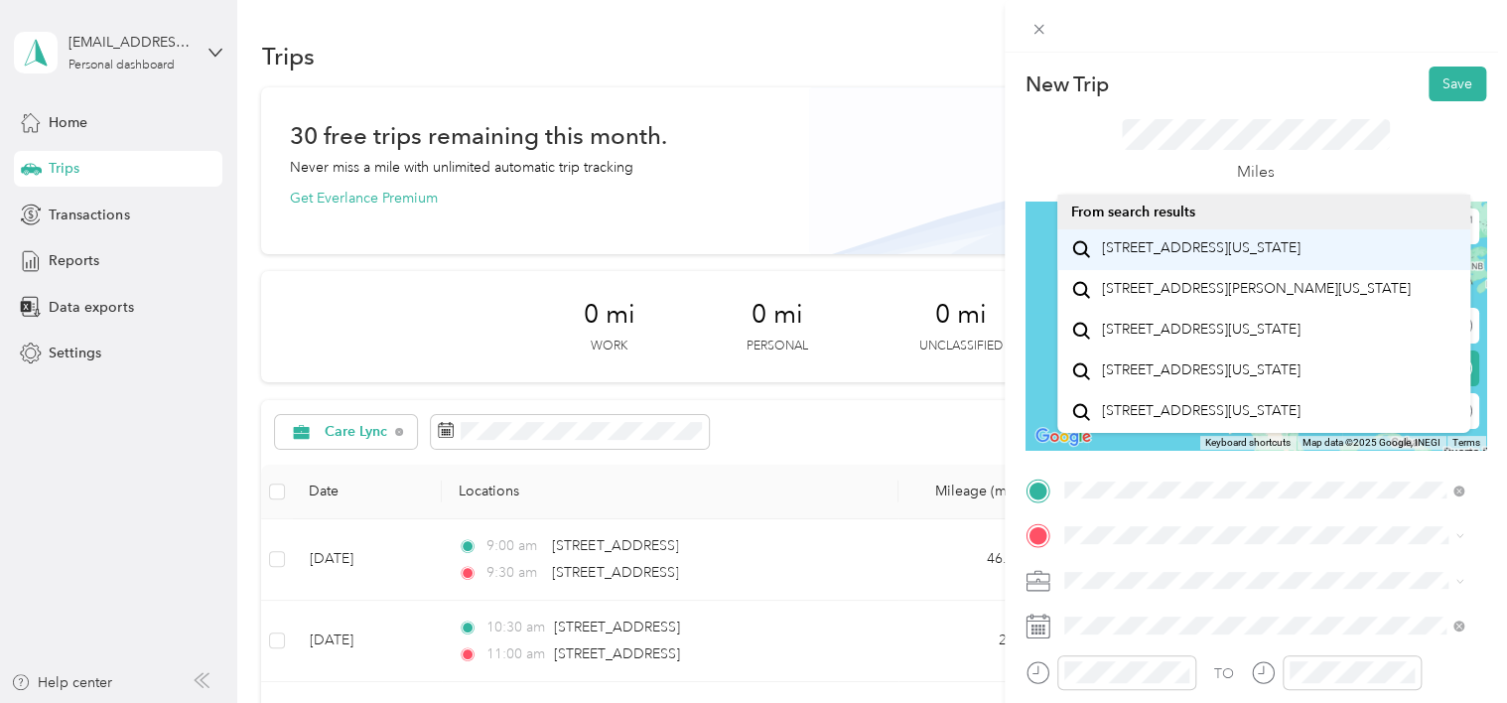
click at [1248, 248] on span "[STREET_ADDRESS][US_STATE]" at bounding box center [1200, 248] width 199 height 18
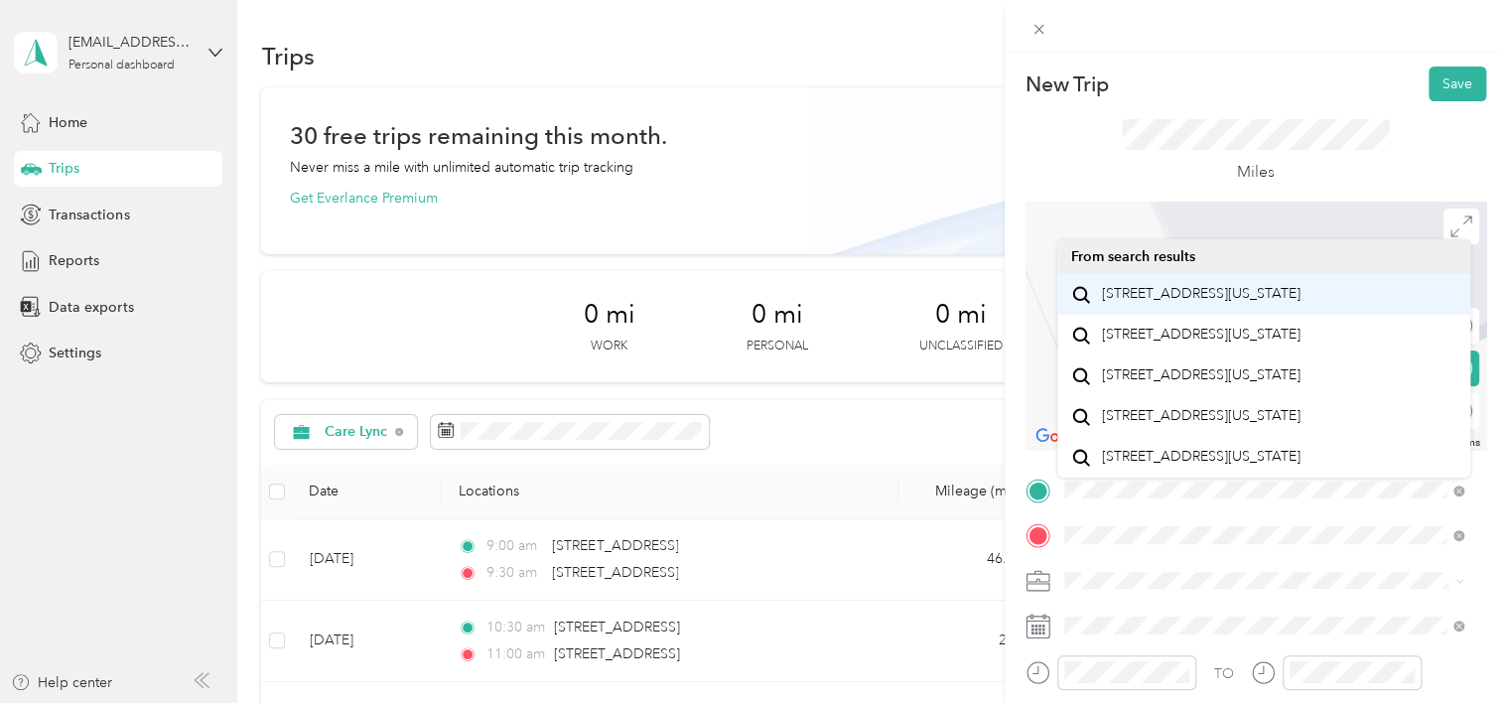
click at [1259, 303] on span "[STREET_ADDRESS][US_STATE]" at bounding box center [1200, 294] width 199 height 18
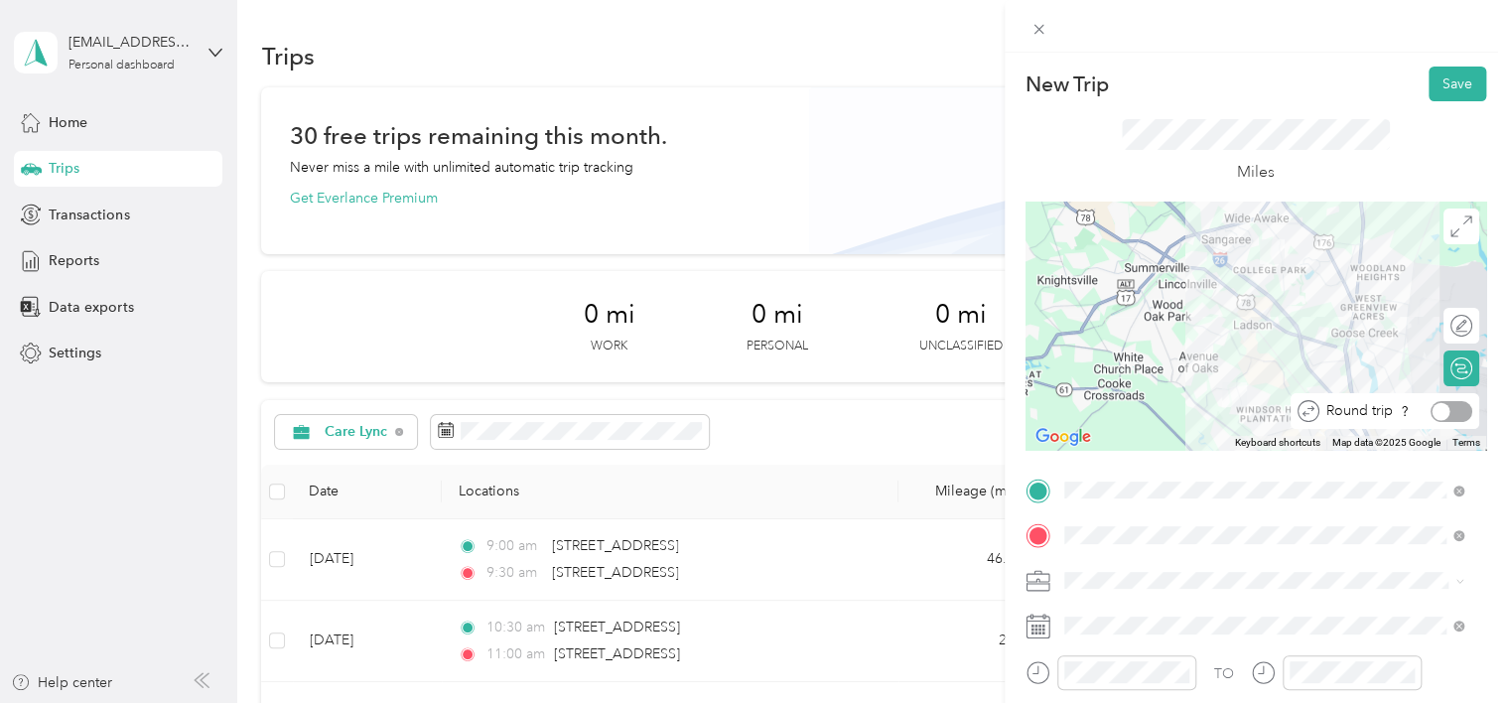
click at [1451, 414] on div at bounding box center [1452, 411] width 42 height 21
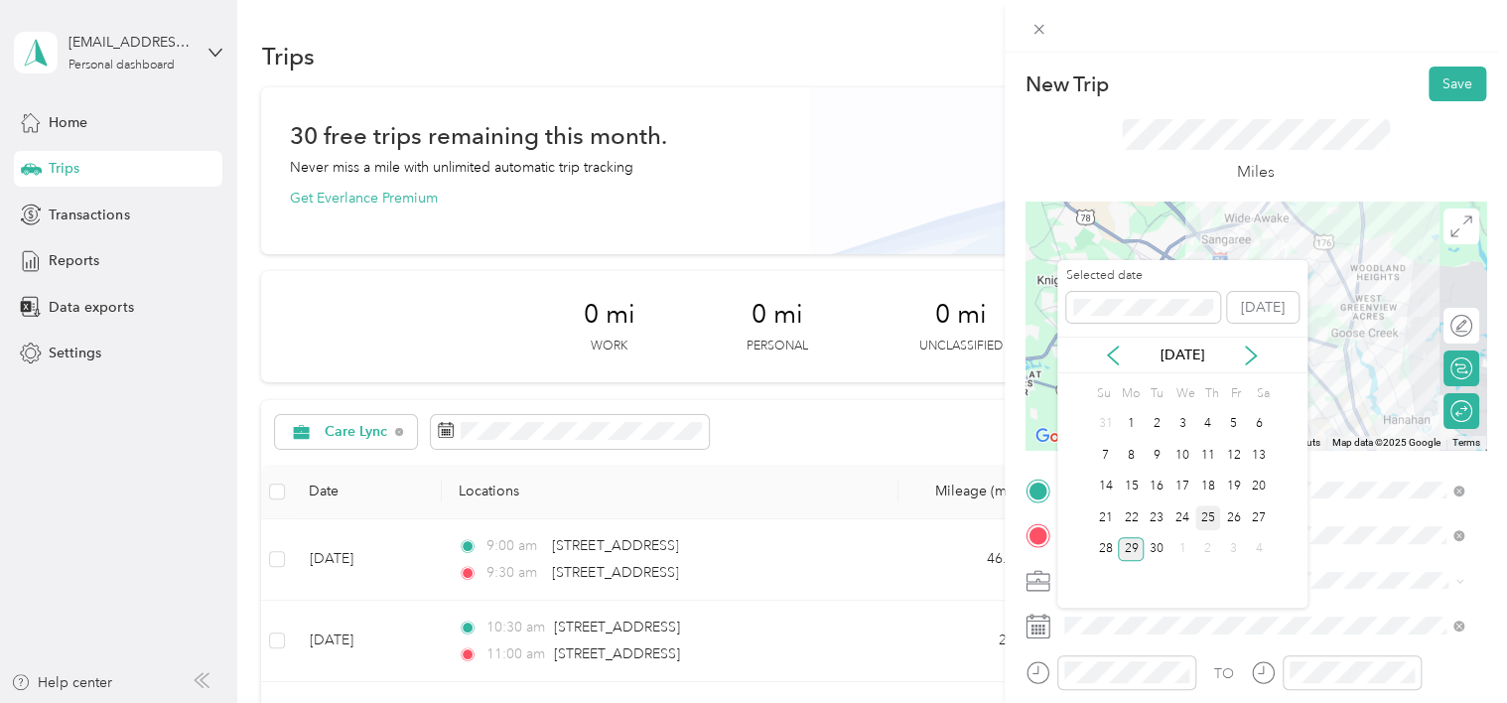
click at [1208, 522] on div "25" at bounding box center [1209, 517] width 26 height 25
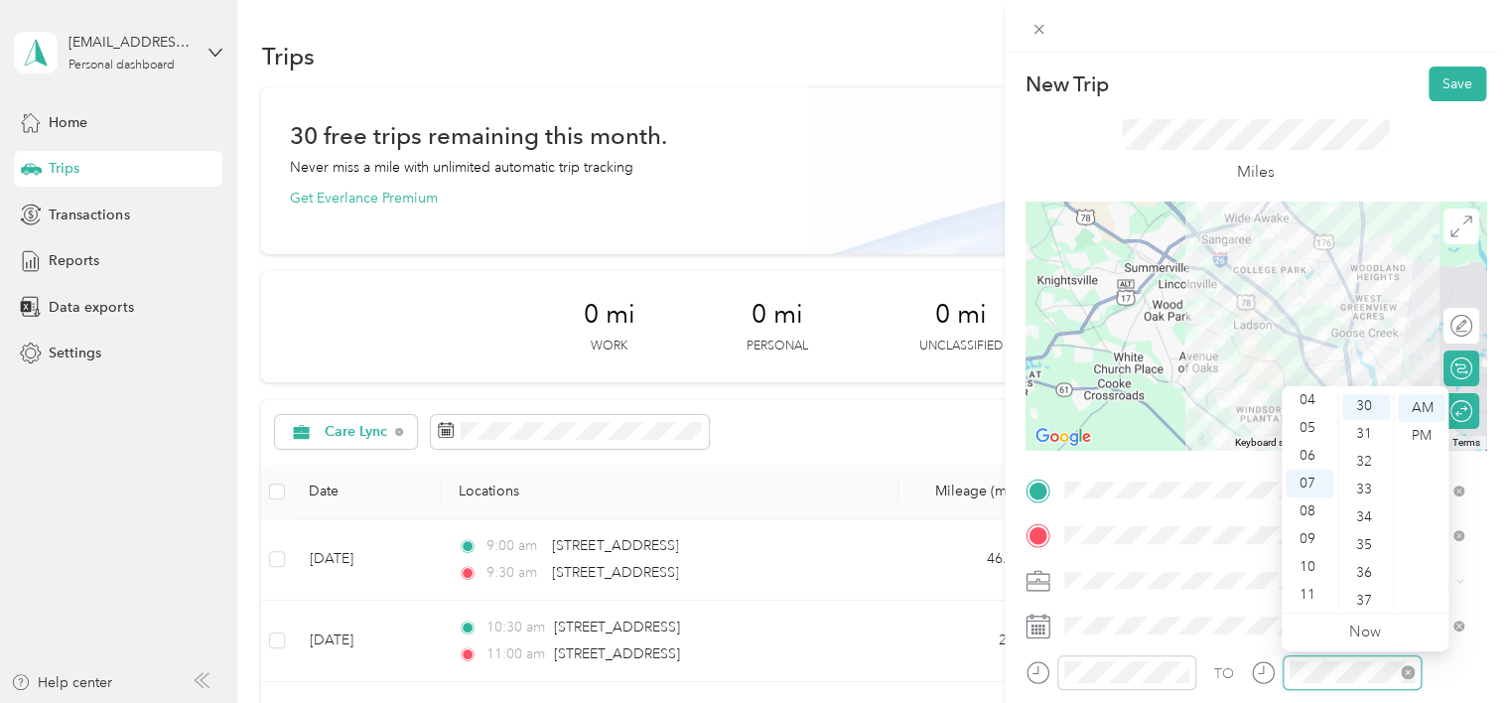
scroll to position [834, 0]
click at [1450, 79] on button "Save" at bounding box center [1458, 84] width 58 height 35
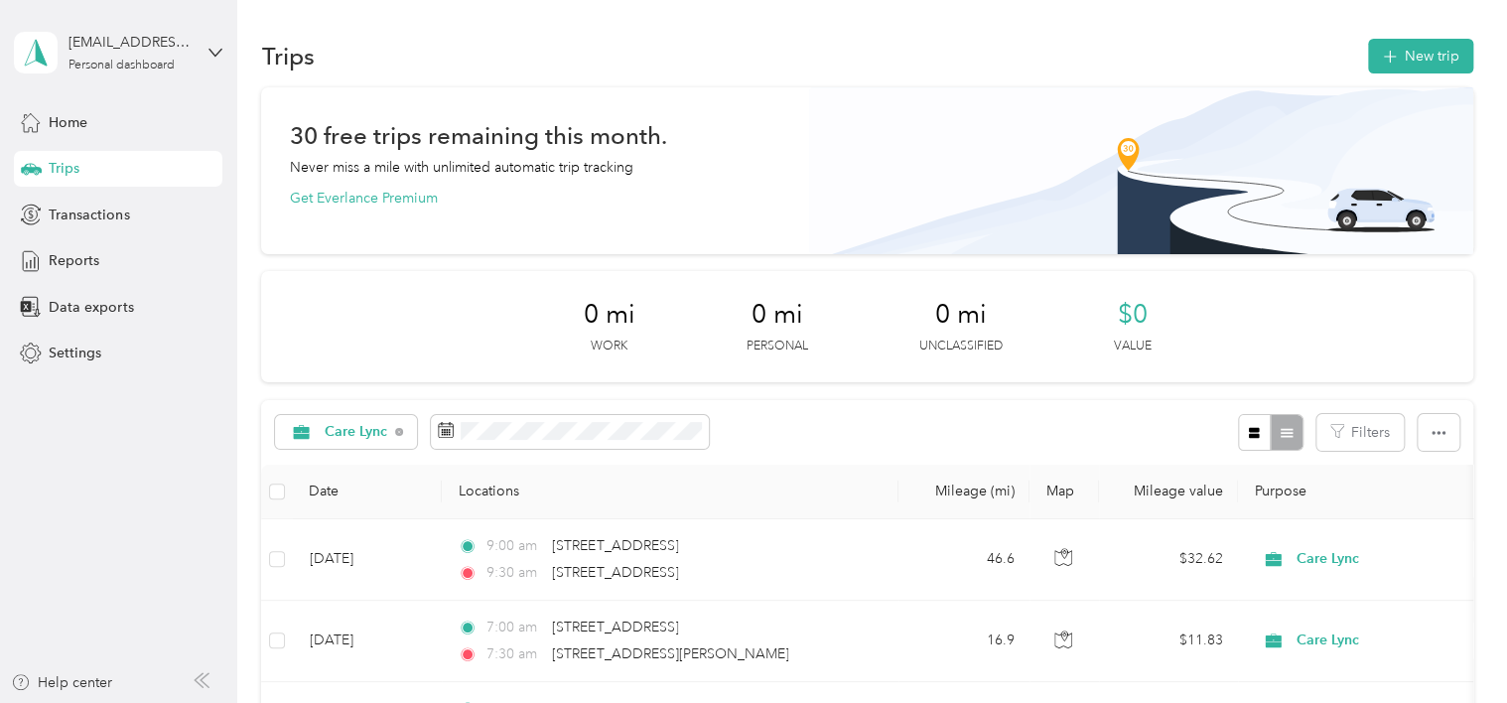
click at [1490, 206] on div "Trips New trip 30 free trips remaining this month. Never miss a mile with unlim…" at bounding box center [867, 505] width 1260 height 1011
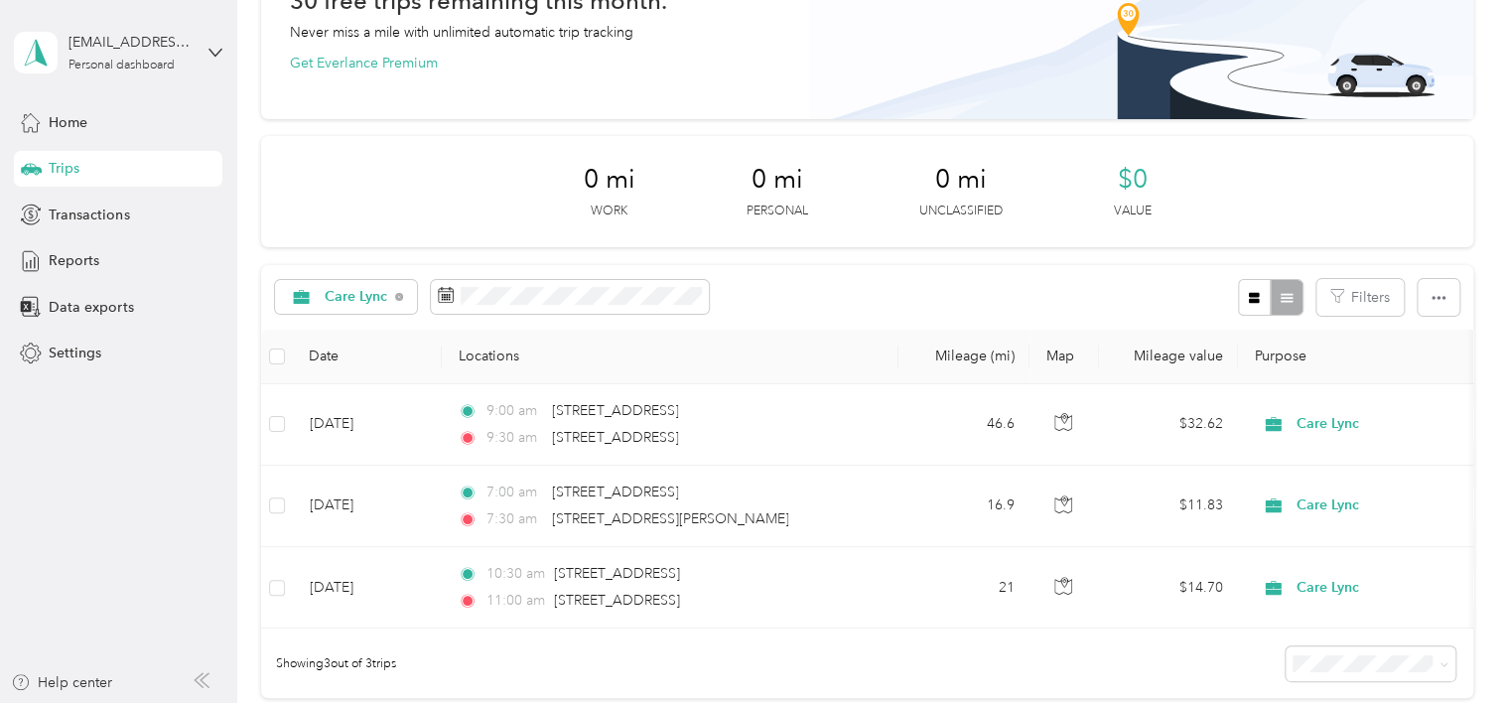
scroll to position [133, 0]
click at [68, 256] on span "Reports" at bounding box center [74, 260] width 51 height 21
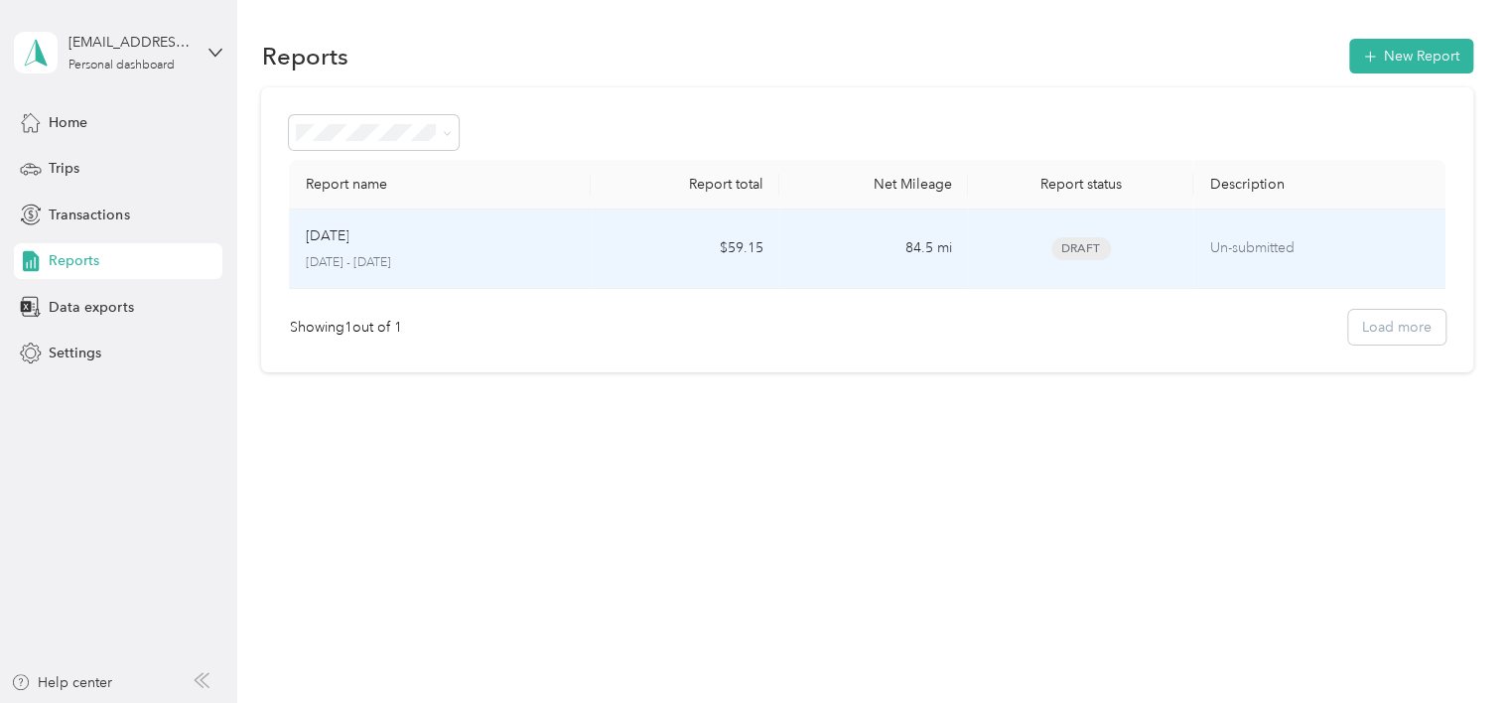
click at [993, 237] on div "Draft" at bounding box center [1081, 248] width 195 height 23
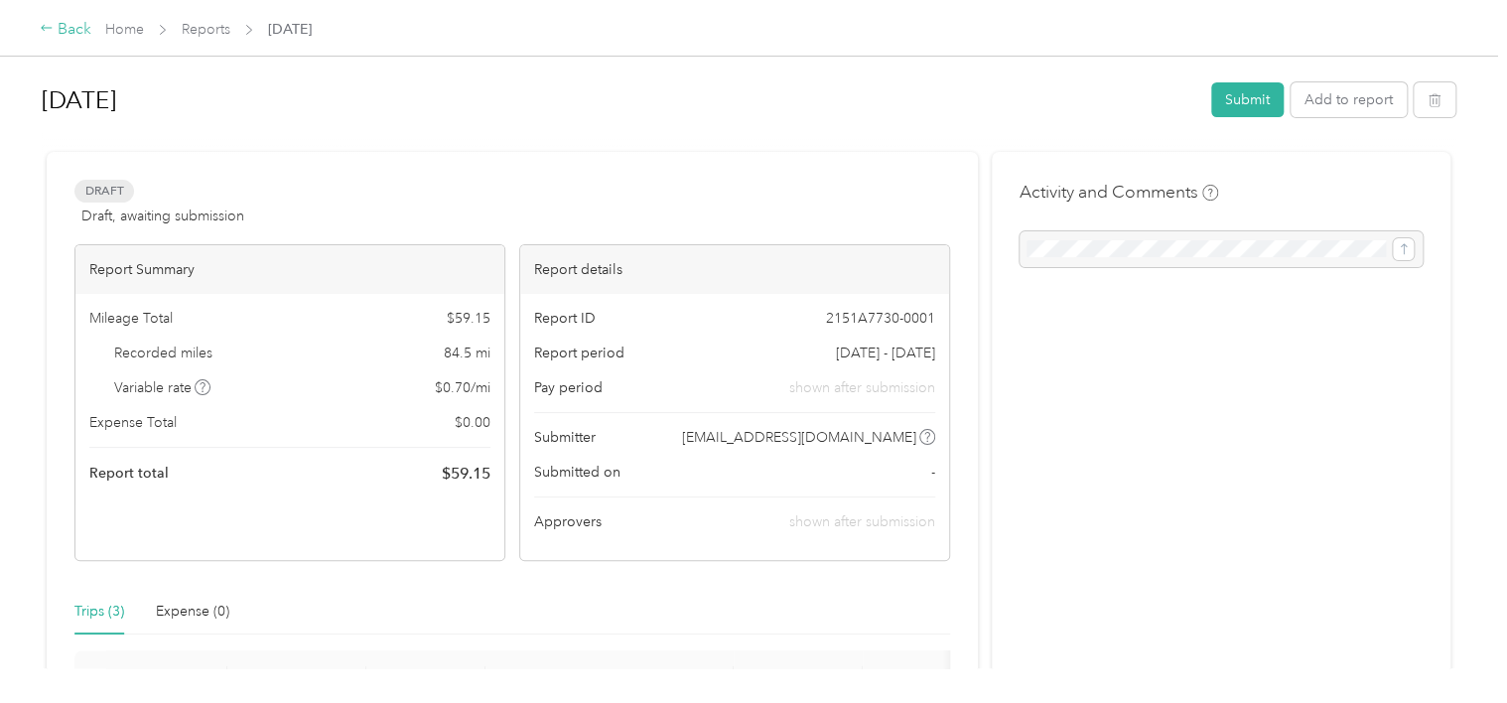
click at [73, 29] on div "Back" at bounding box center [66, 30] width 52 height 24
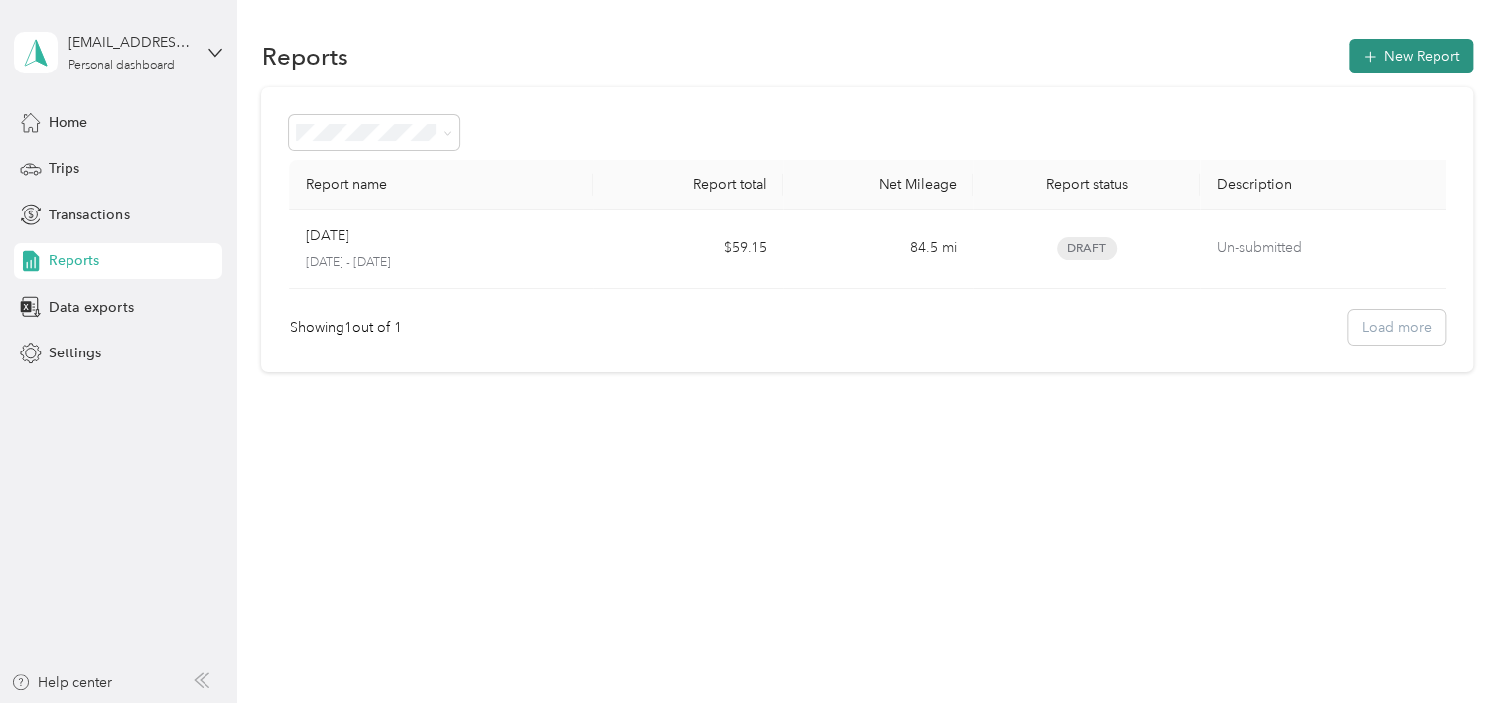
click at [1393, 49] on button "New Report" at bounding box center [1412, 56] width 124 height 35
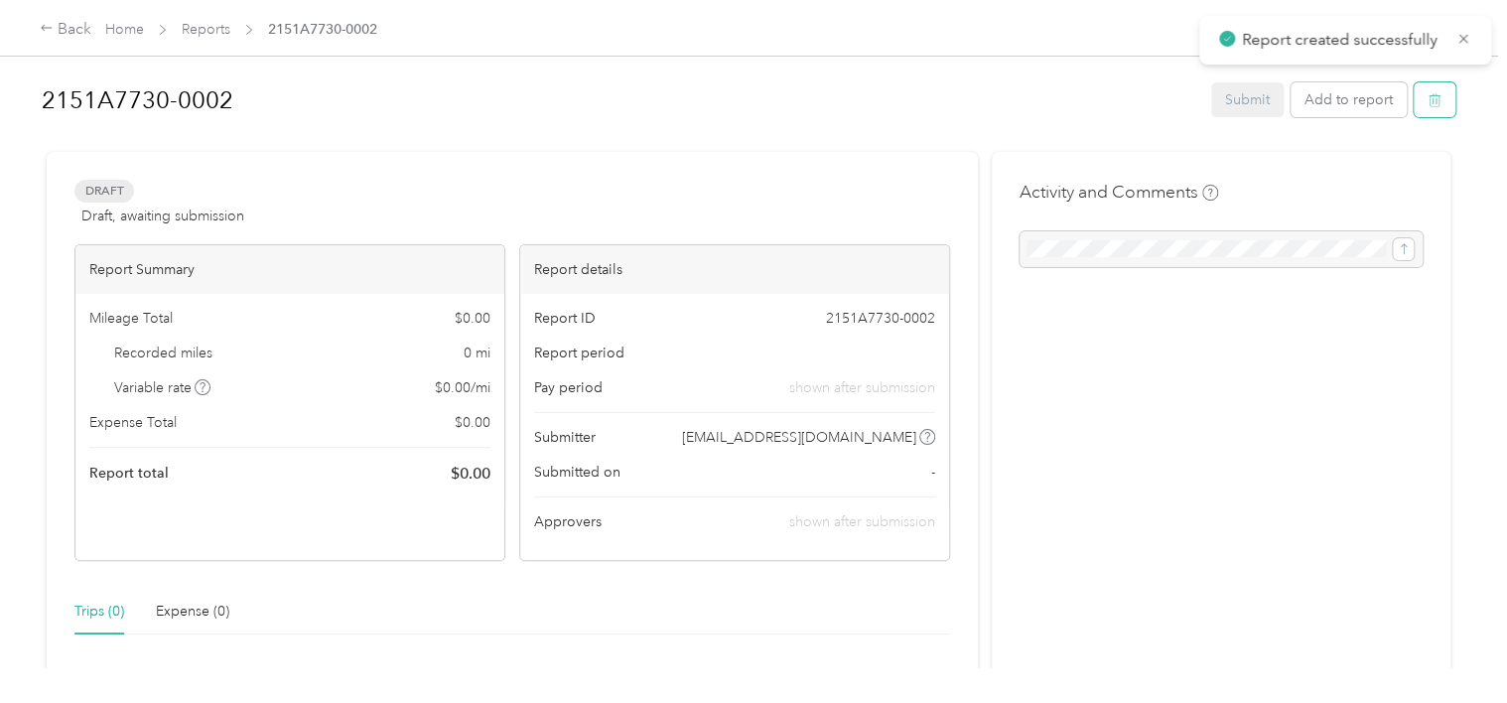
click at [1428, 101] on icon "button" at bounding box center [1435, 100] width 14 height 14
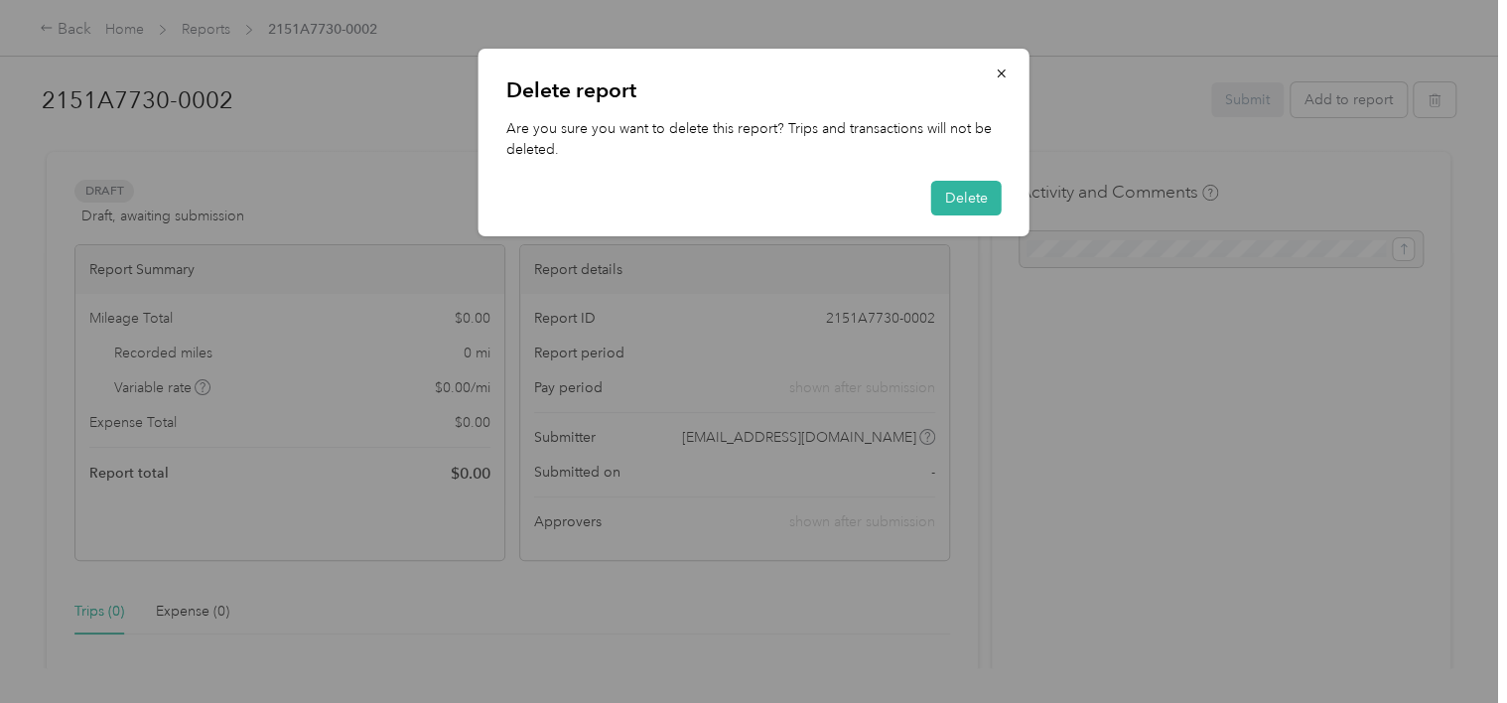
click at [967, 179] on div "Delete report Are you sure you want to delete this report? Trips and transactio…" at bounding box center [754, 143] width 551 height 188
click at [961, 199] on button "Delete" at bounding box center [966, 198] width 71 height 35
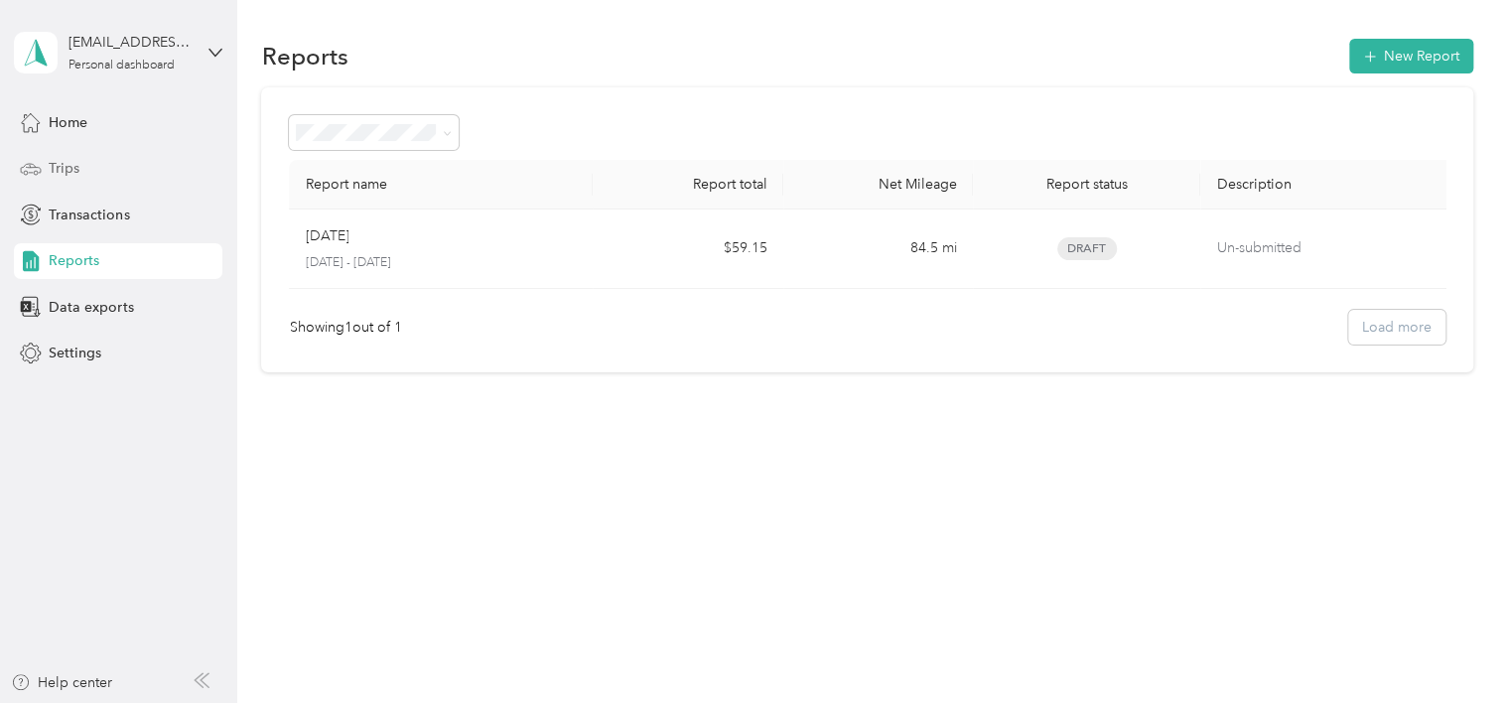
click at [62, 165] on span "Trips" at bounding box center [64, 168] width 31 height 21
